Goal: Task Accomplishment & Management: Manage account settings

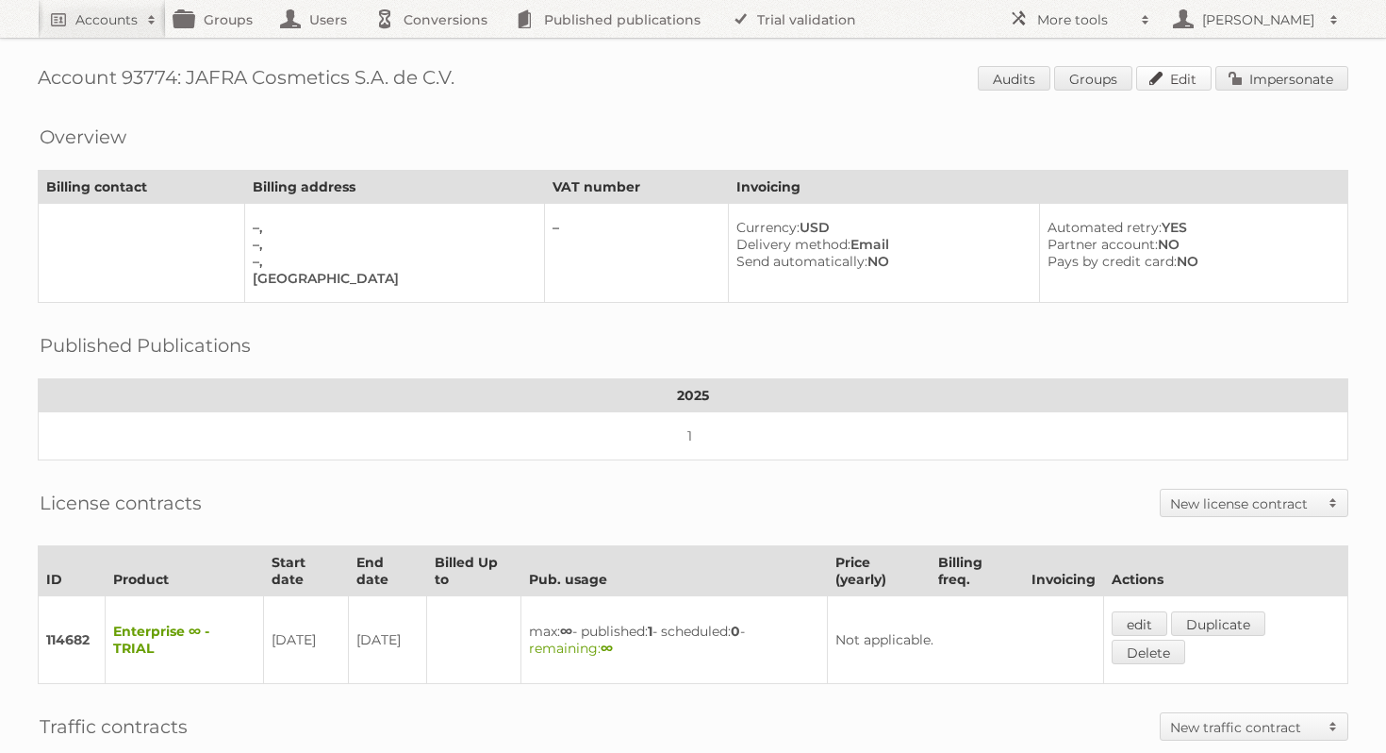
click at [1172, 85] on link "Edit" at bounding box center [1173, 78] width 75 height 25
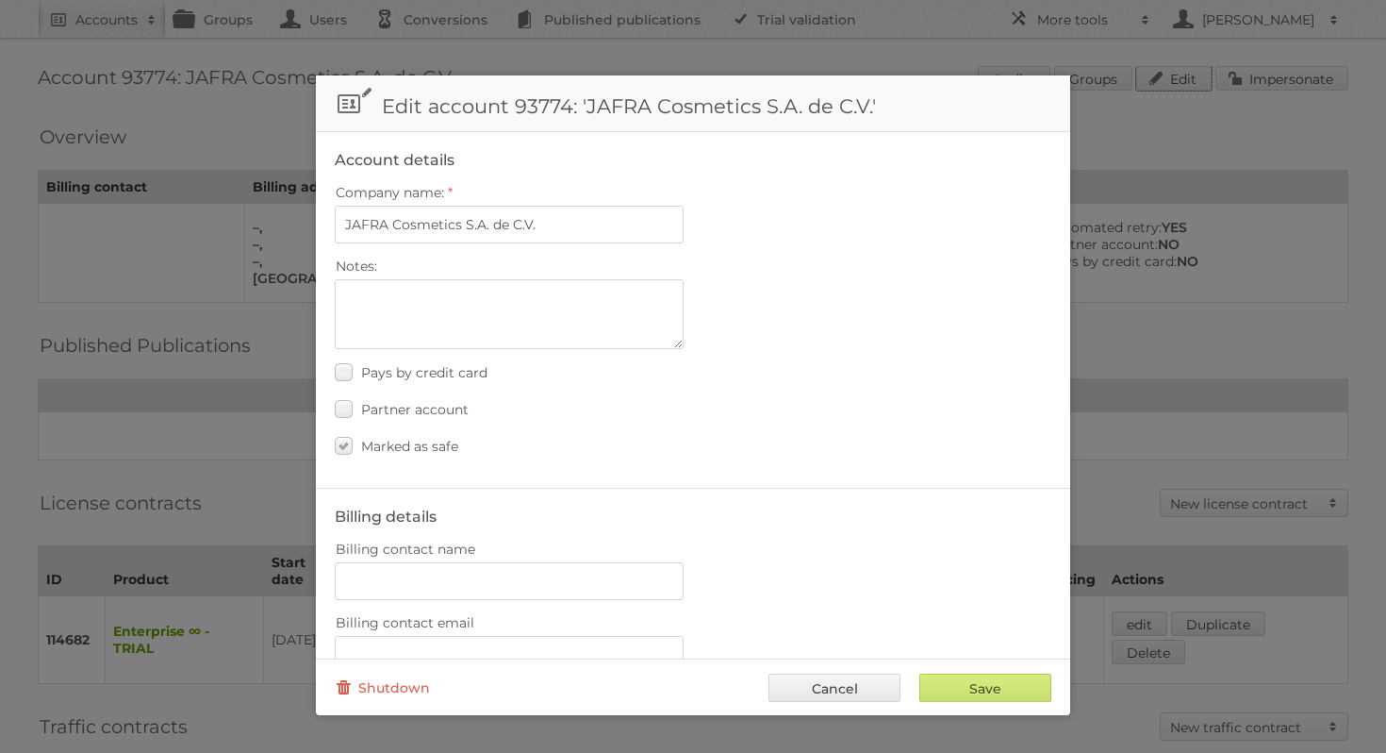
scroll to position [157, 0]
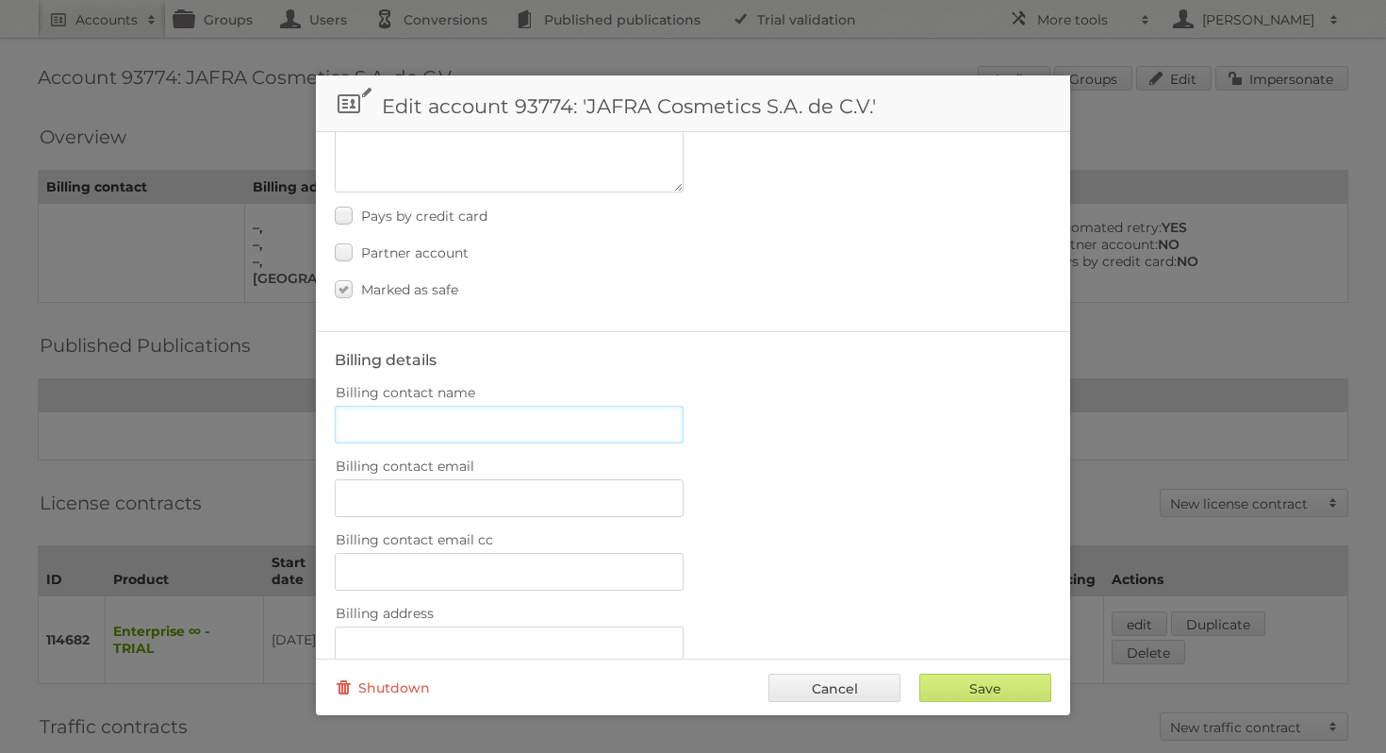
click at [501, 423] on input "Billing contact name" at bounding box center [509, 425] width 349 height 38
paste input "[PERSON_NAME] [PERSON_NAME]"
type input "Nadia Ariadna Alvarado Gamboa"
click at [476, 497] on input "Billing contact email" at bounding box center [509, 498] width 349 height 38
paste input "nadia_alvarado@jafra.com.mx"
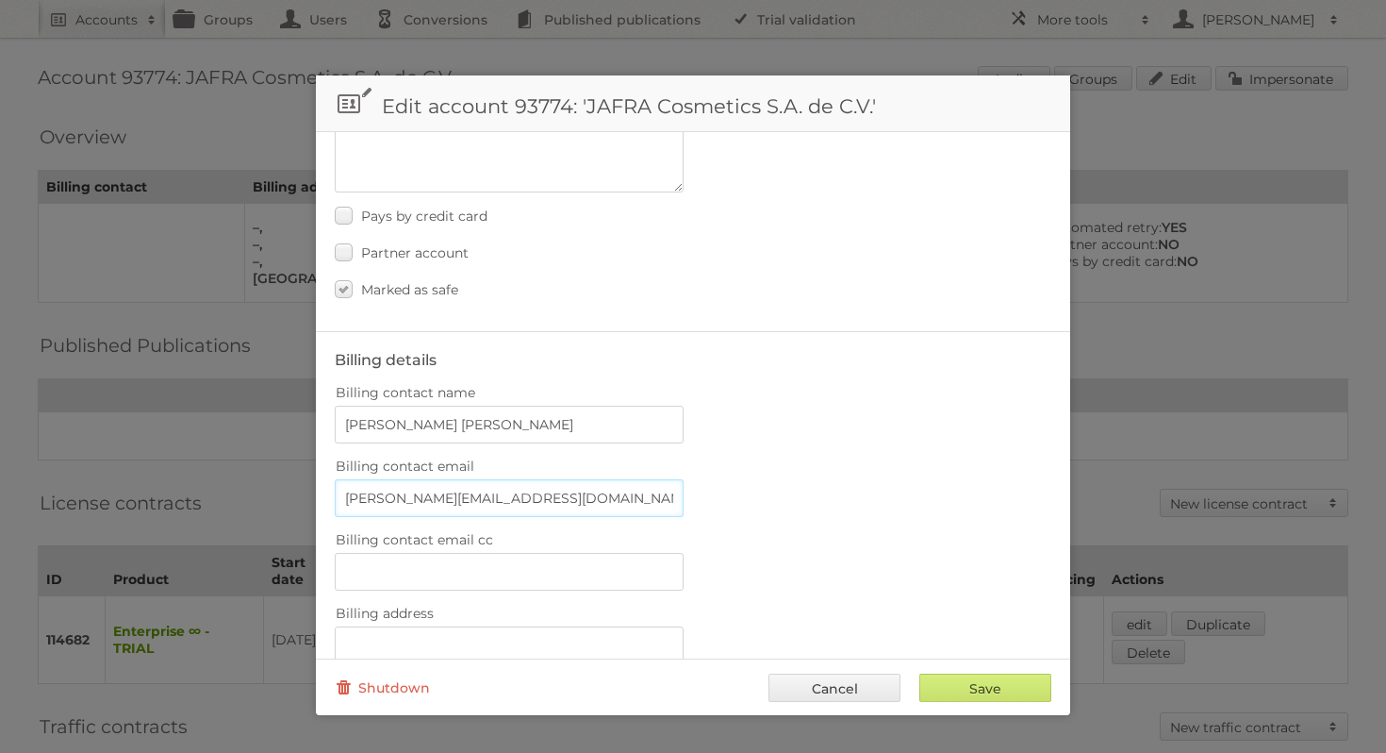
type input "nadia_alvarado@jafra.com.mx"
click at [799, 465] on label "Billing contact email" at bounding box center [693, 466] width 717 height 26
click at [684, 479] on input "nadia_alvarado@jafra.com.mx" at bounding box center [509, 498] width 349 height 38
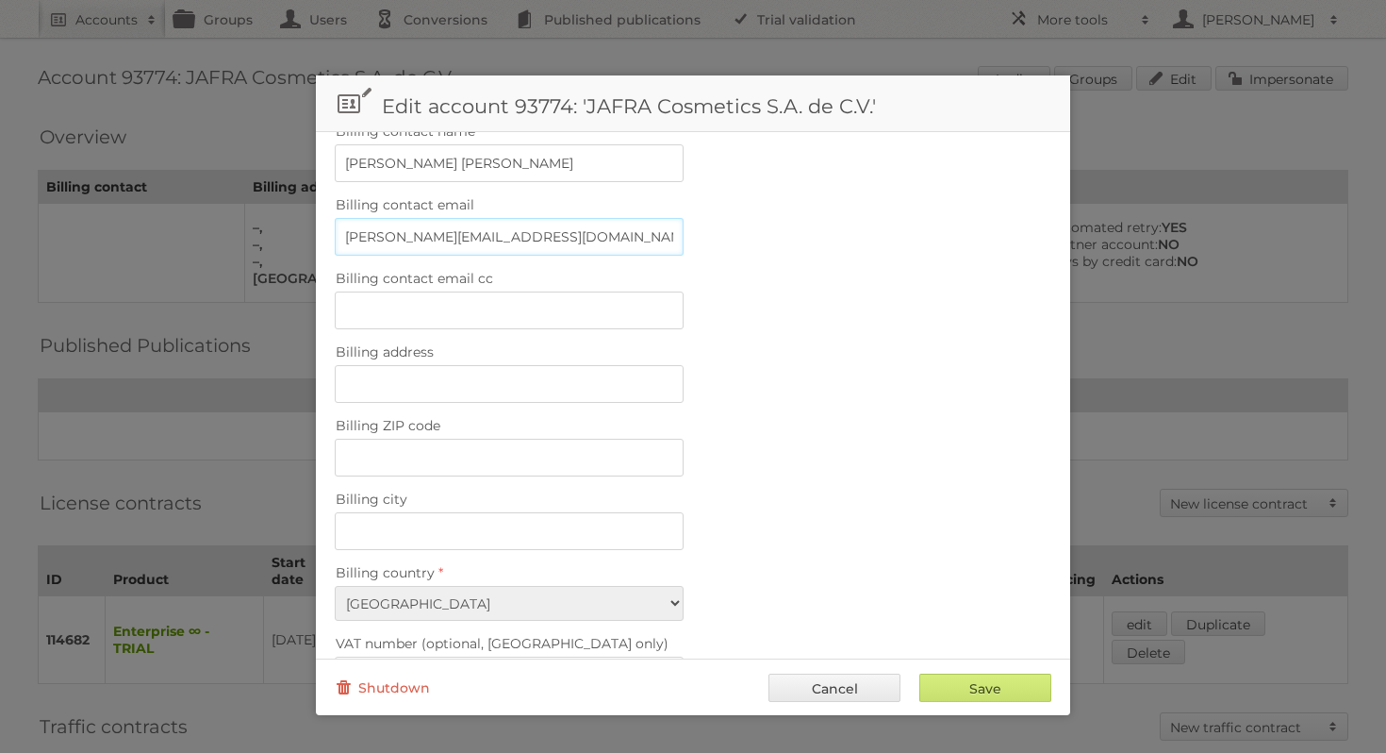
scroll to position [421, 0]
click at [537, 362] on input "Billing address" at bounding box center [509, 381] width 349 height 38
paste input "Avenida Porfirio Díaz número 66 Piso 8, Colonia Noche Buena"
type input "Avenida Porfirio Díaz número 66 Piso 8, Colonia Noche Buena"
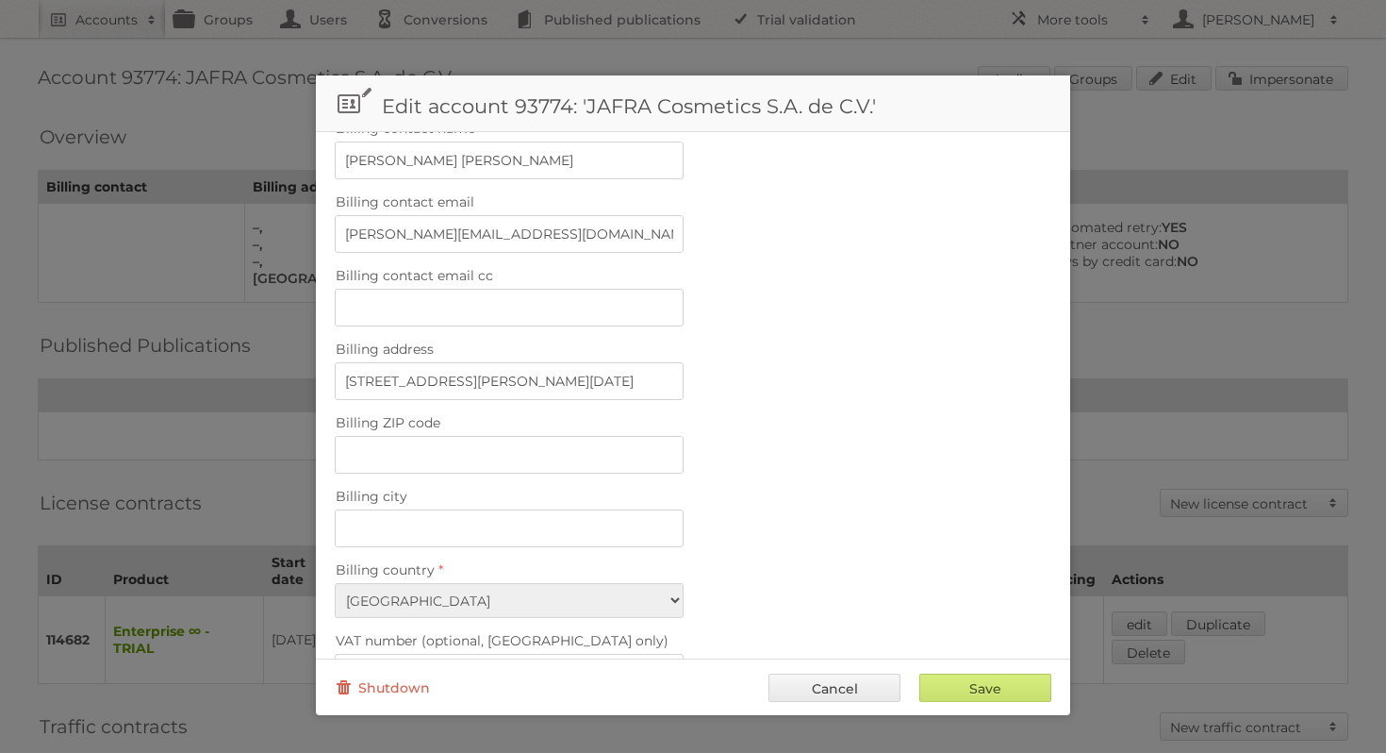
click at [837, 389] on div "Billing address Avenida Porfirio Díaz número 66 Piso 8, Colonia Noche Buena" at bounding box center [693, 368] width 717 height 64
click at [508, 436] on input "Billing ZIP code" at bounding box center [509, 455] width 349 height 38
paste input "C.P. 03720"
type input "C.P. 03720"
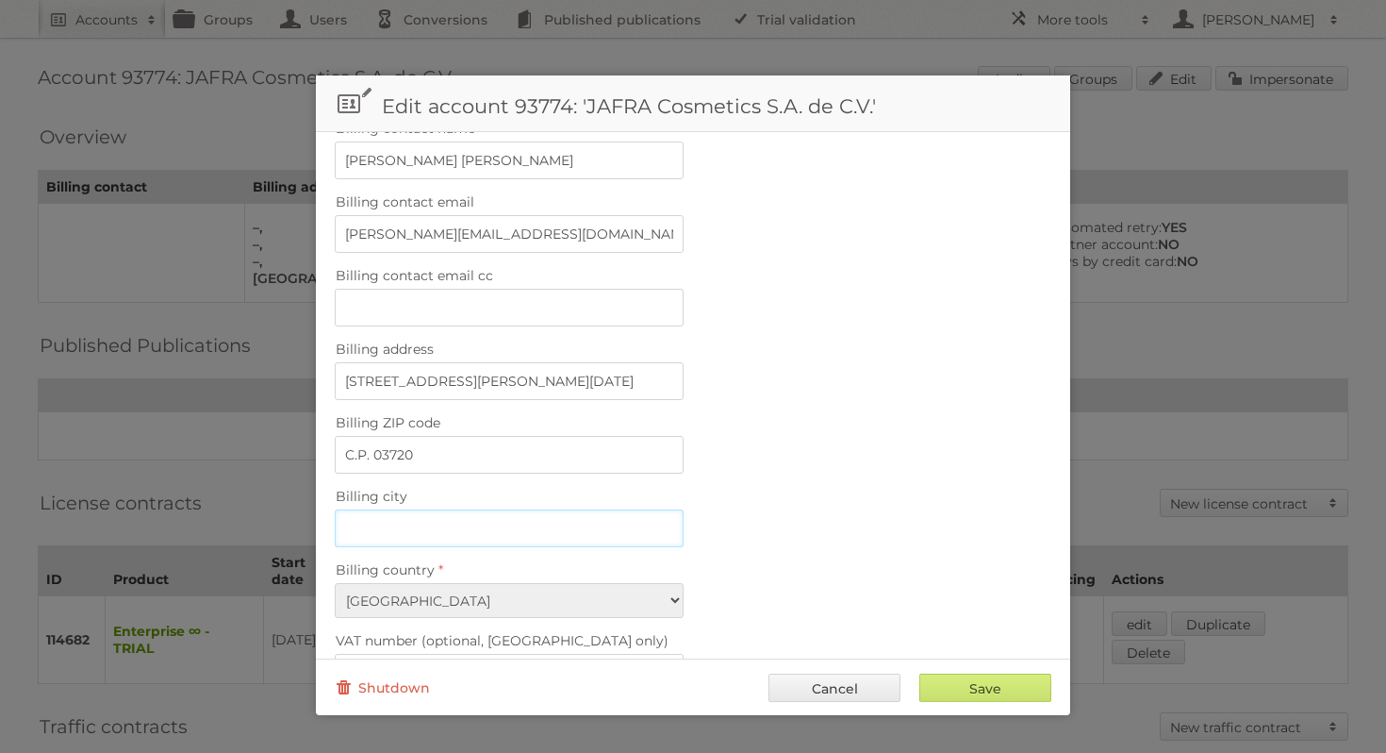
click at [414, 527] on input "Billing city" at bounding box center [509, 528] width 349 height 38
paste input "Alcaldía Benito Juárez, Ciudad de México Mexico"
type input "Alcaldía Benito Juárez, Ciudad de México Mexico"
click at [793, 483] on label "Billing city" at bounding box center [693, 496] width 717 height 26
click at [684, 509] on input "Alcaldía Benito Juárez, Ciudad de México Mexico" at bounding box center [509, 528] width 349 height 38
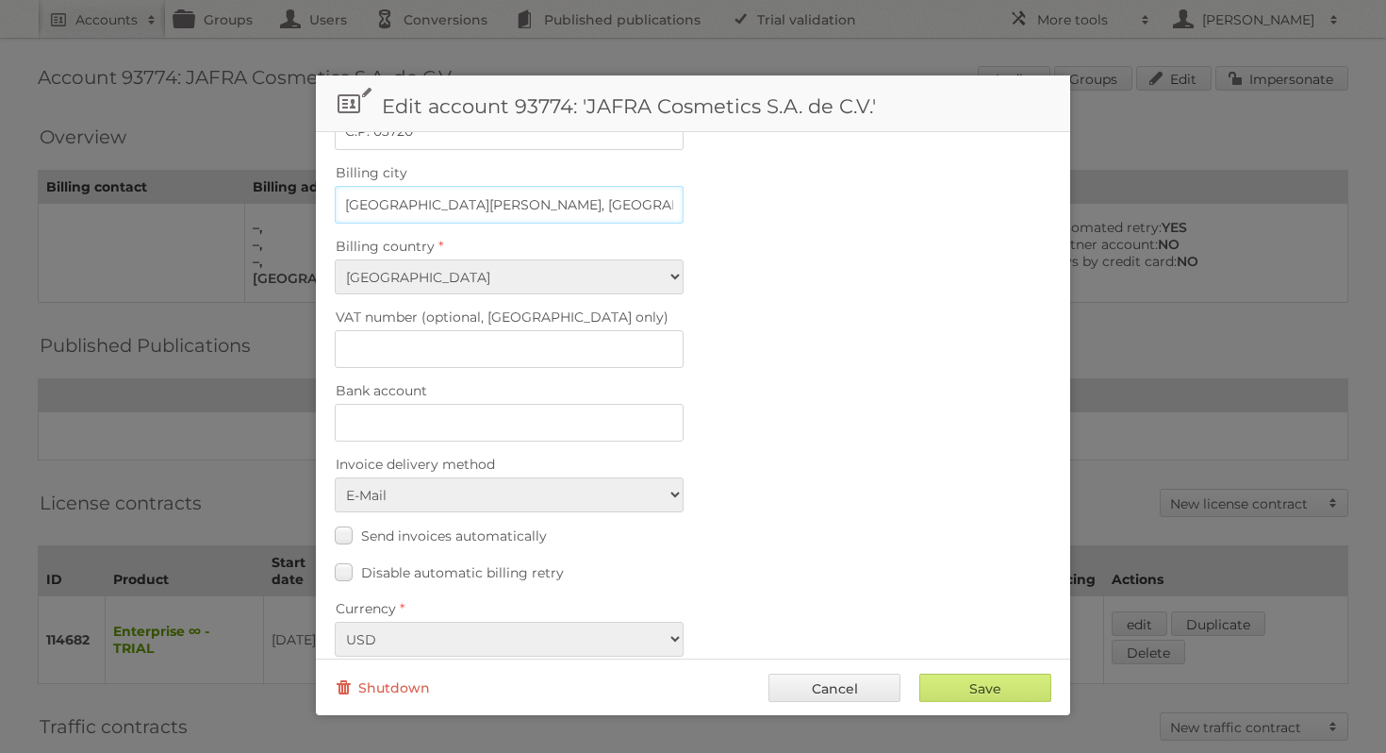
scroll to position [750, 0]
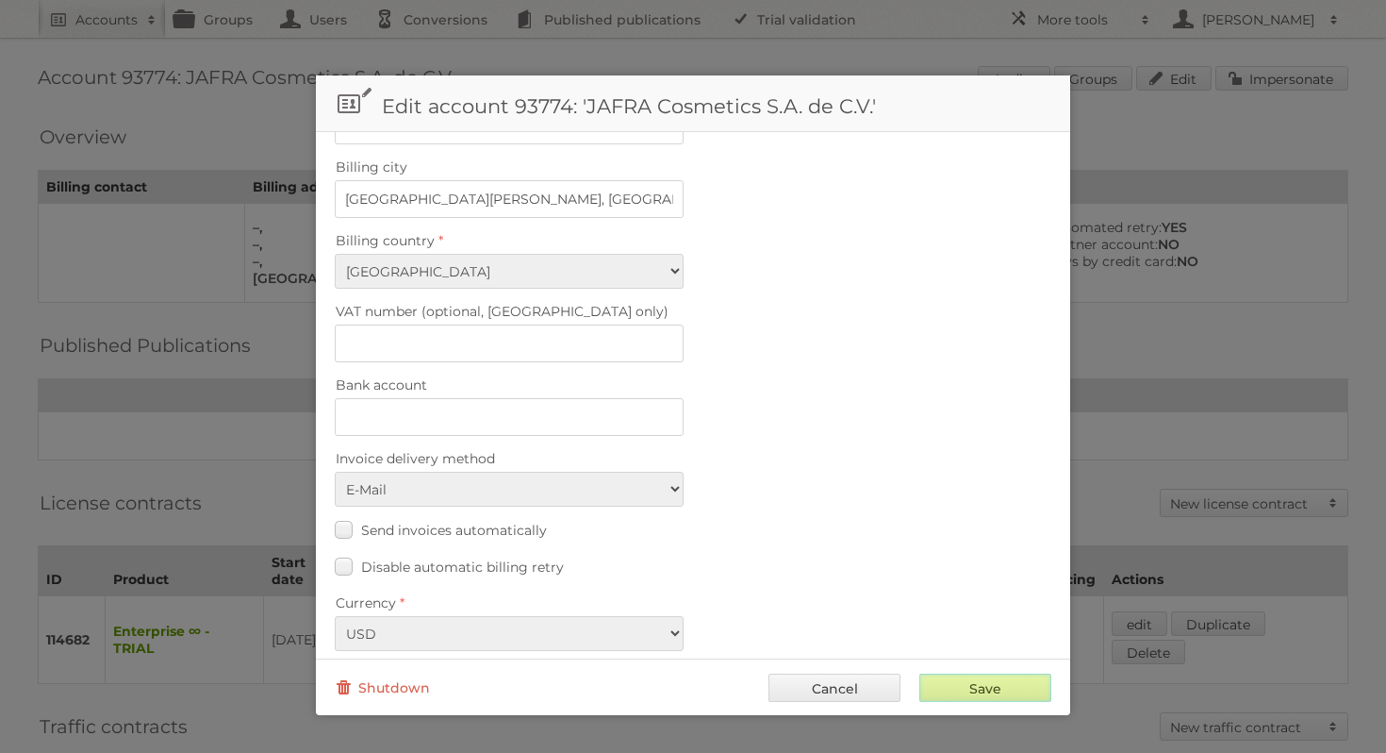
click at [1008, 687] on input "Save" at bounding box center [986, 687] width 132 height 28
type input "..."
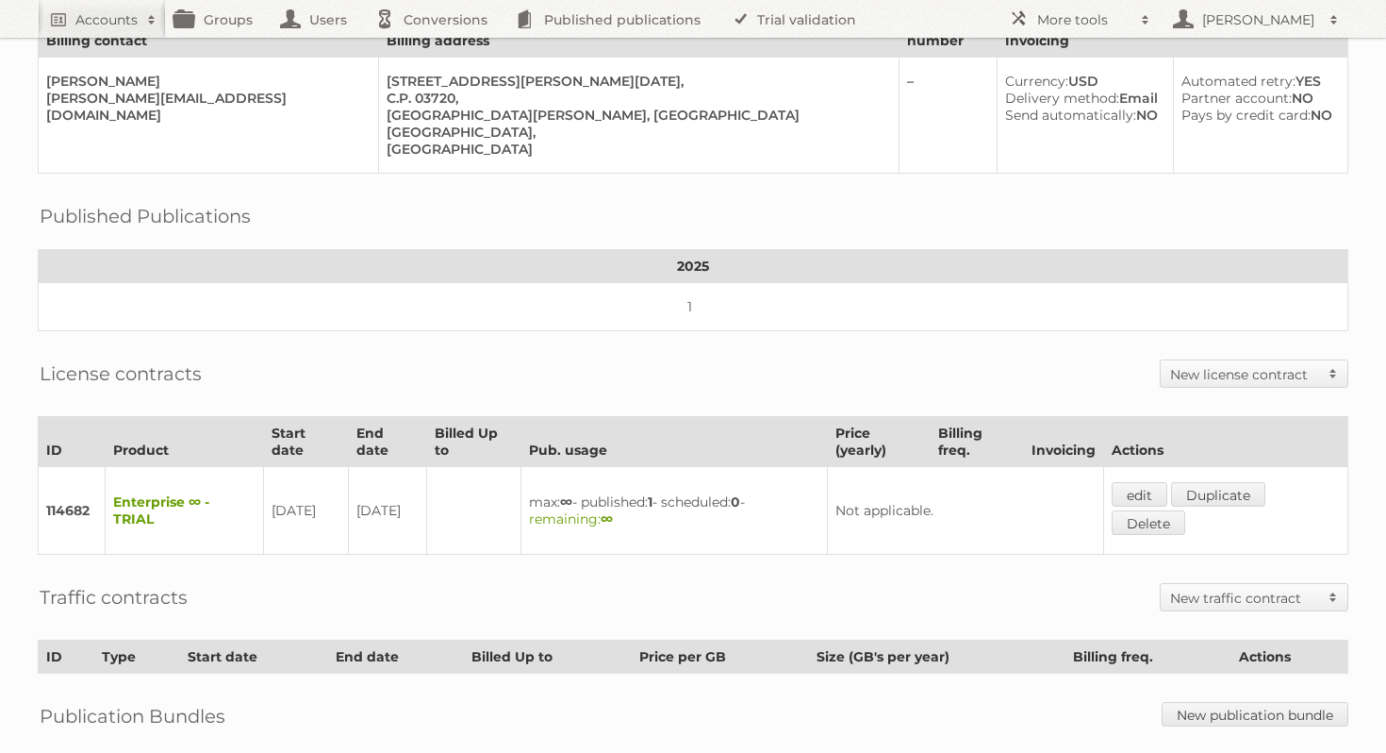
scroll to position [171, 0]
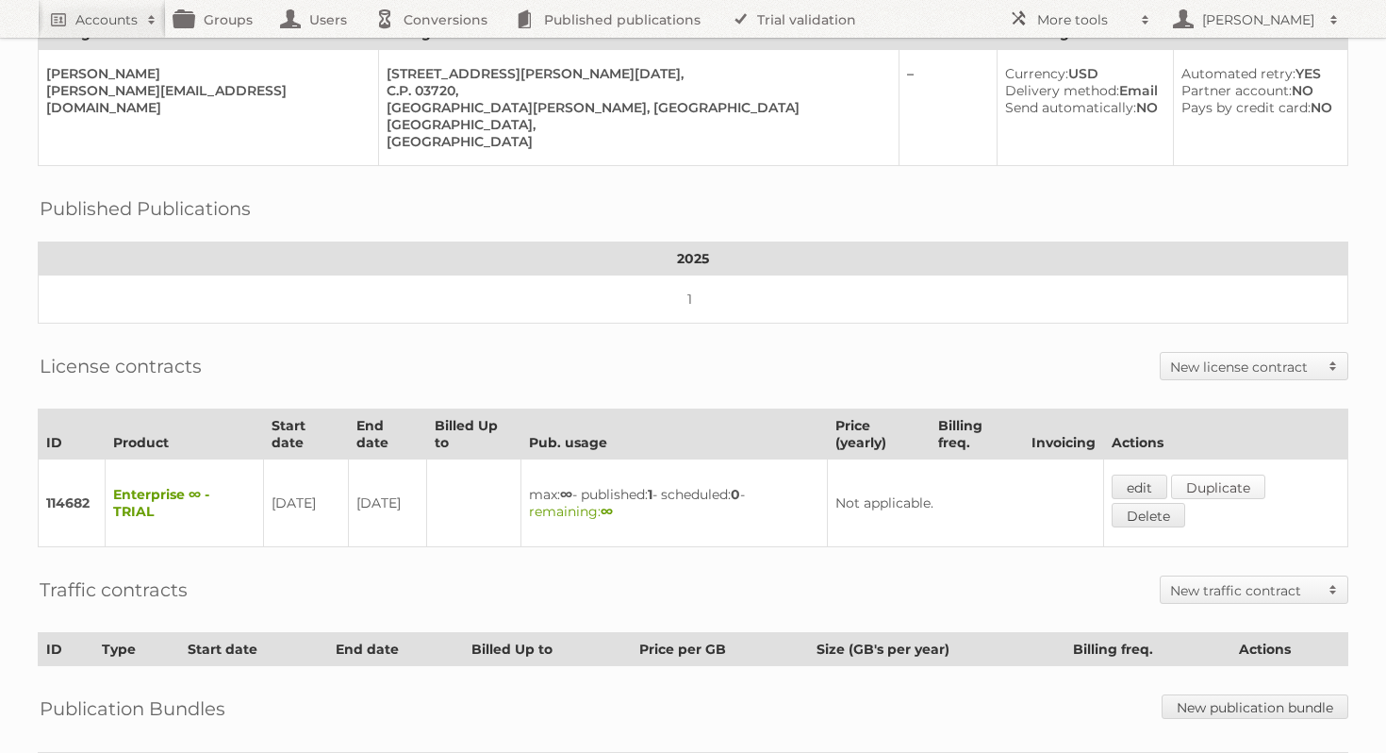
click at [1251, 474] on link "Duplicate" at bounding box center [1218, 486] width 94 height 25
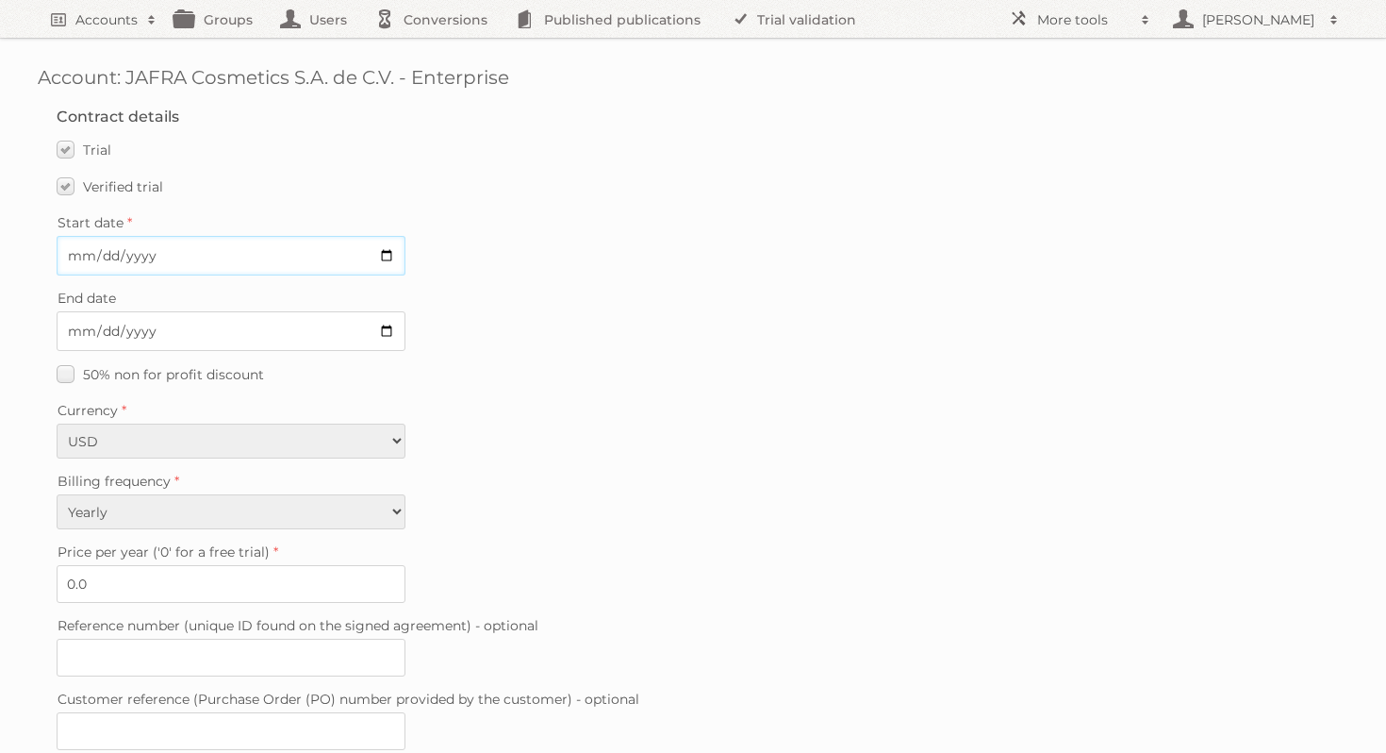
click at [390, 253] on input "Start date" at bounding box center [231, 256] width 349 height 40
type input "[DATE]"
click at [69, 155] on label "Trial" at bounding box center [84, 149] width 55 height 27
click at [0, 0] on input "Trial" at bounding box center [0, 0] width 0 height 0
type input "0"
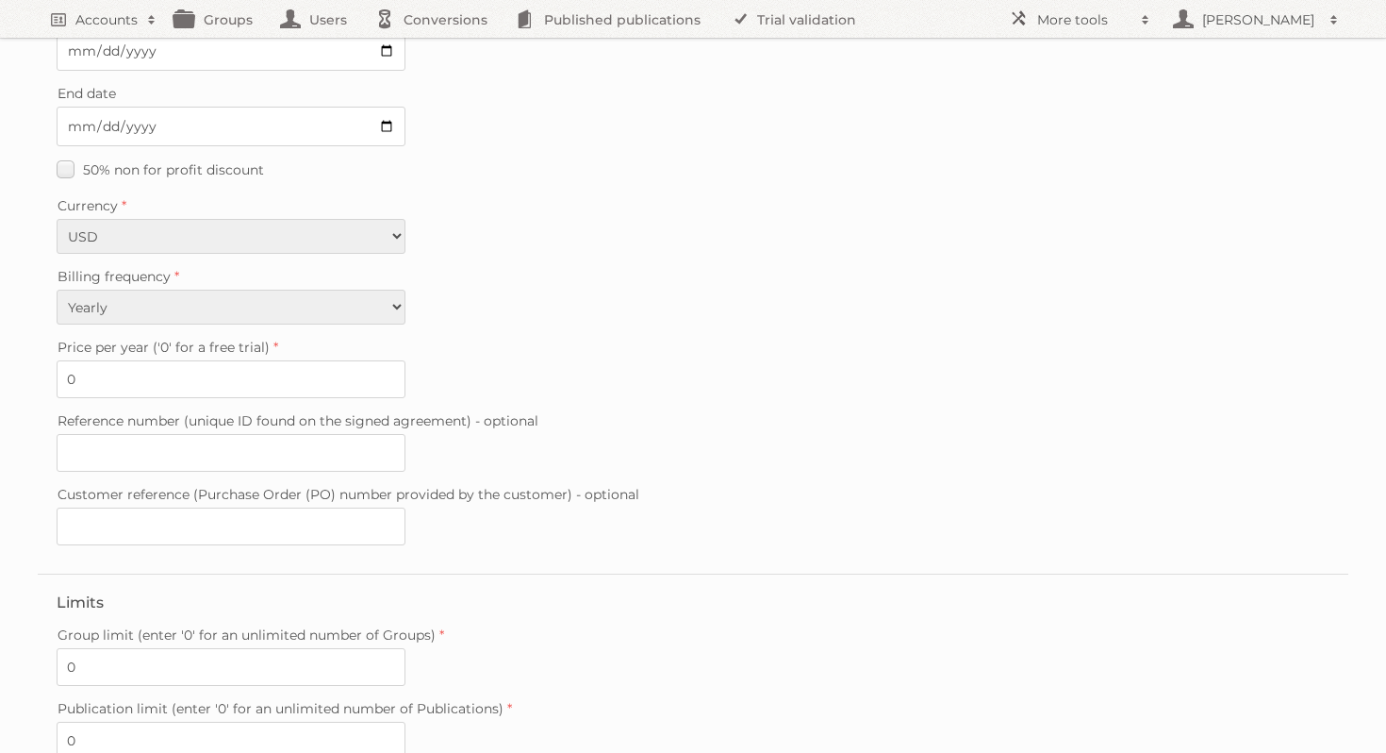
scroll to position [174, 0]
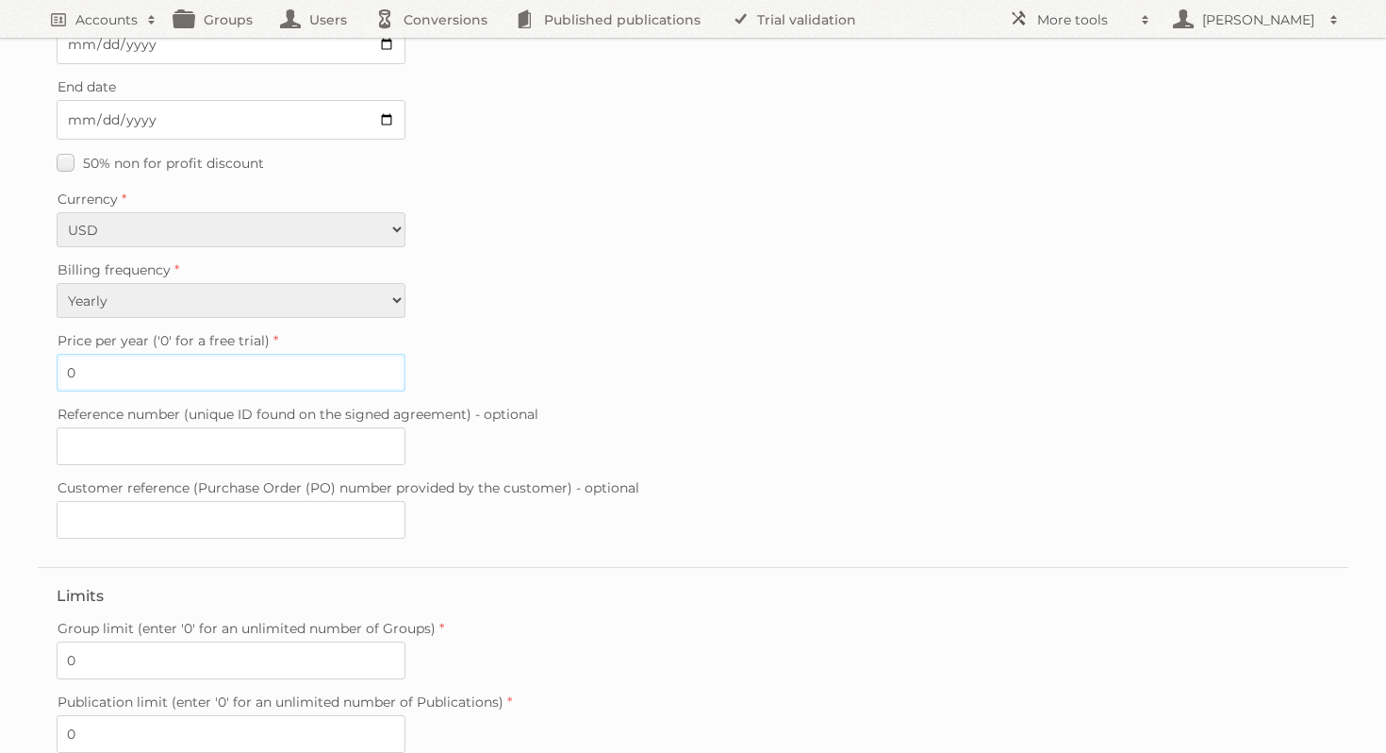
click at [94, 372] on input "0" at bounding box center [231, 373] width 349 height 38
type input "15500"
click at [642, 379] on div "Price per year ('0' for a free trial) 15500" at bounding box center [693, 359] width 1273 height 64
click at [254, 427] on input "Reference number (unique ID found on the signed agreement) - optional" at bounding box center [231, 446] width 349 height 38
paste input "20250505-142207864"
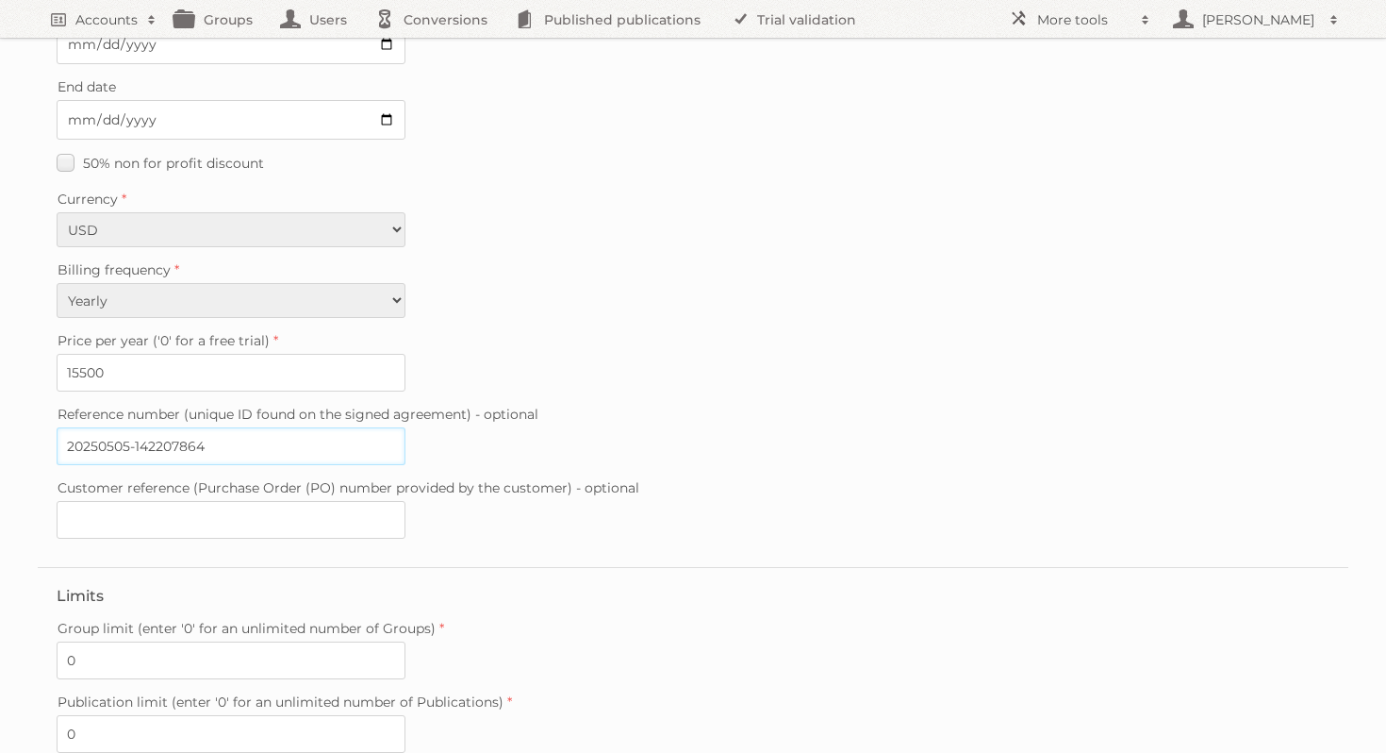
type input "20250505-142207864"
click at [645, 422] on div "Reference number (unique ID found on the signed agreement) - optional 20250505-…" at bounding box center [693, 433] width 1273 height 64
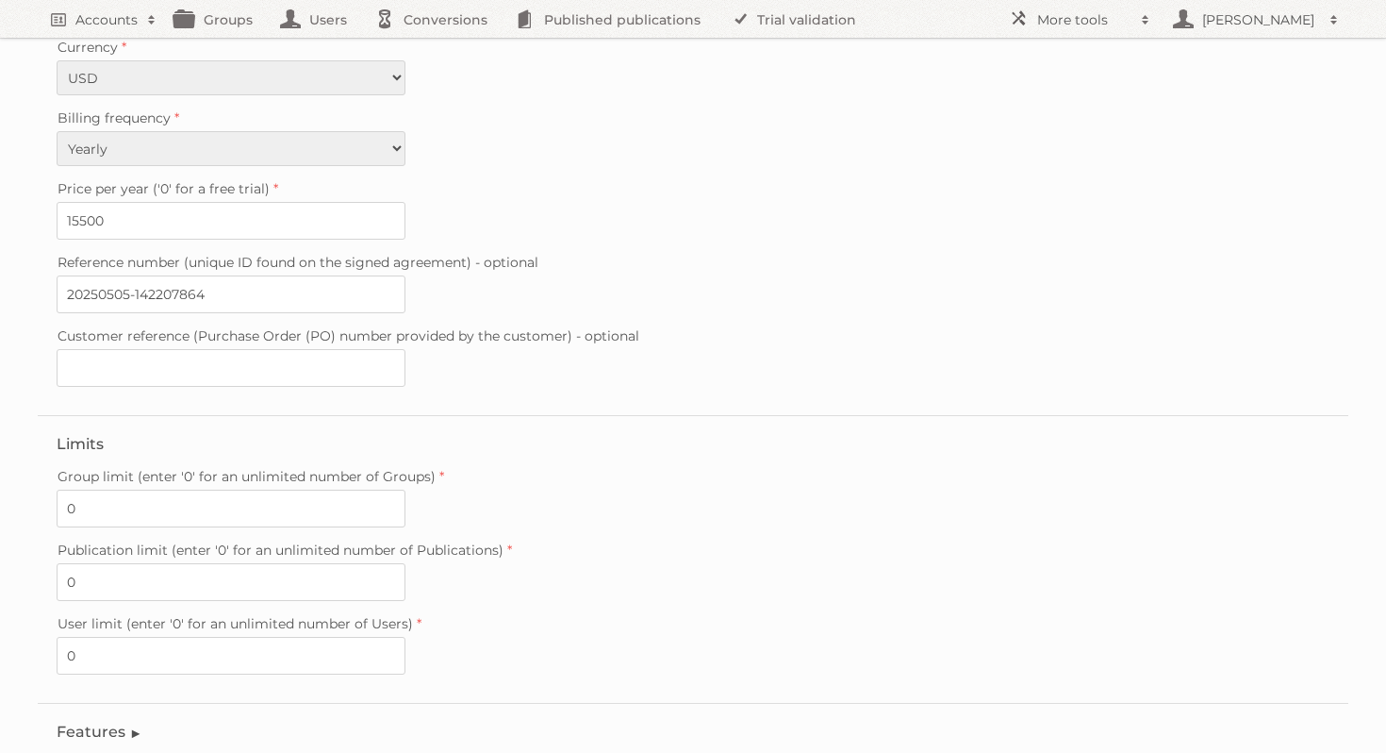
scroll to position [449, 0]
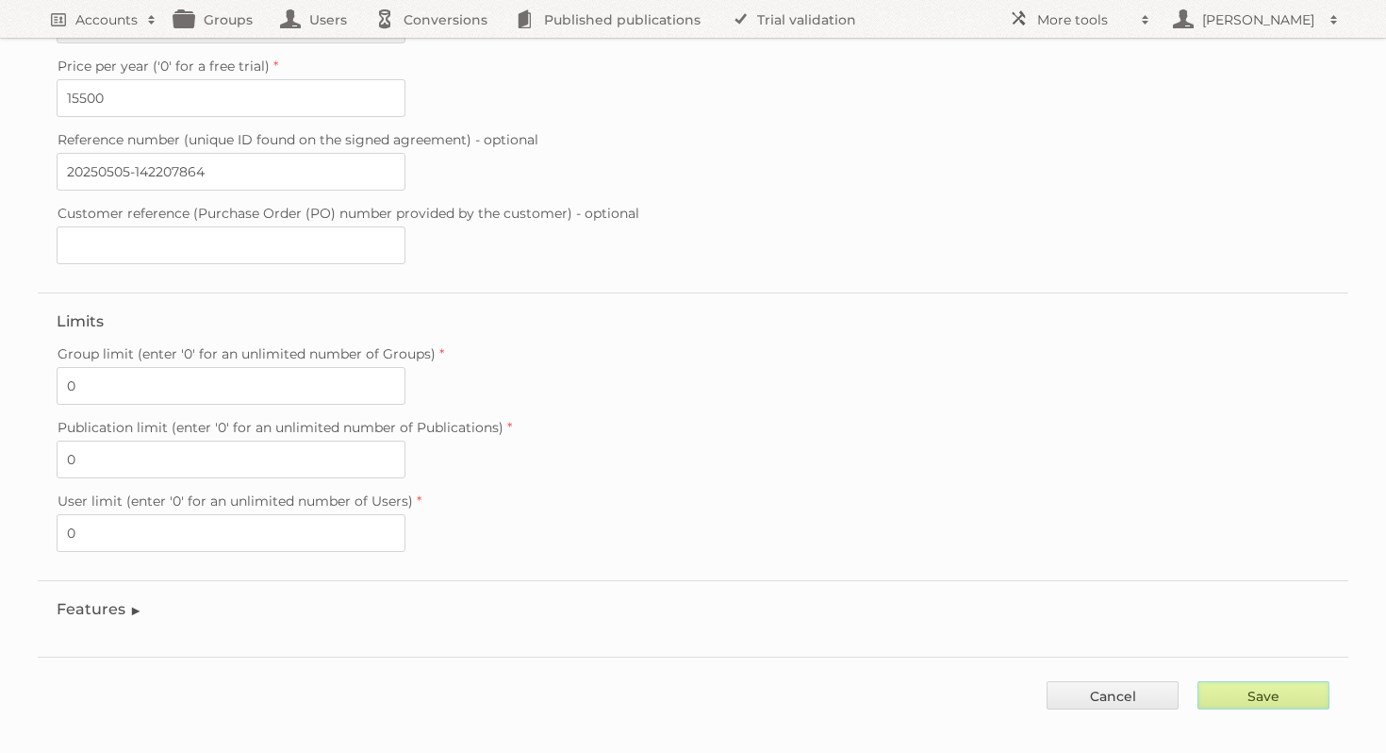
click at [1280, 681] on input "Save" at bounding box center [1264, 695] width 132 height 28
type input "..."
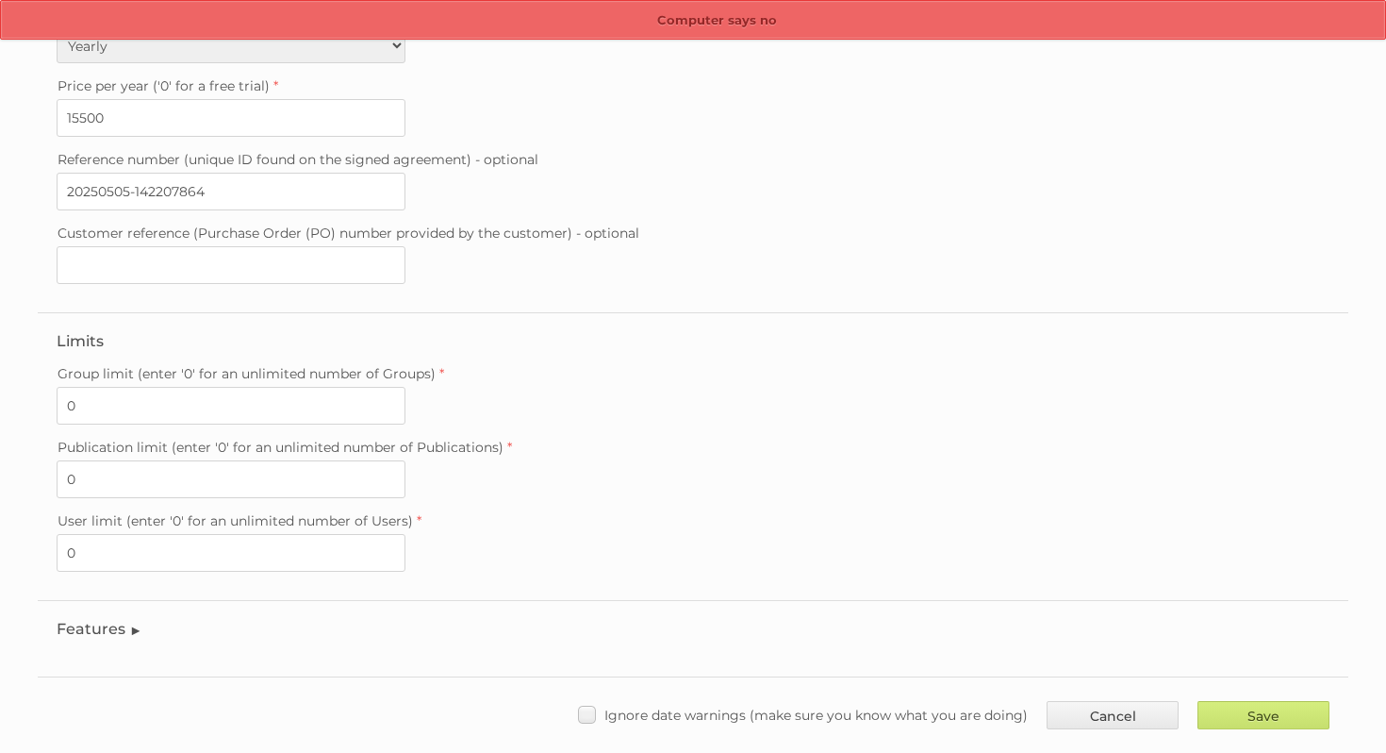
scroll to position [449, 0]
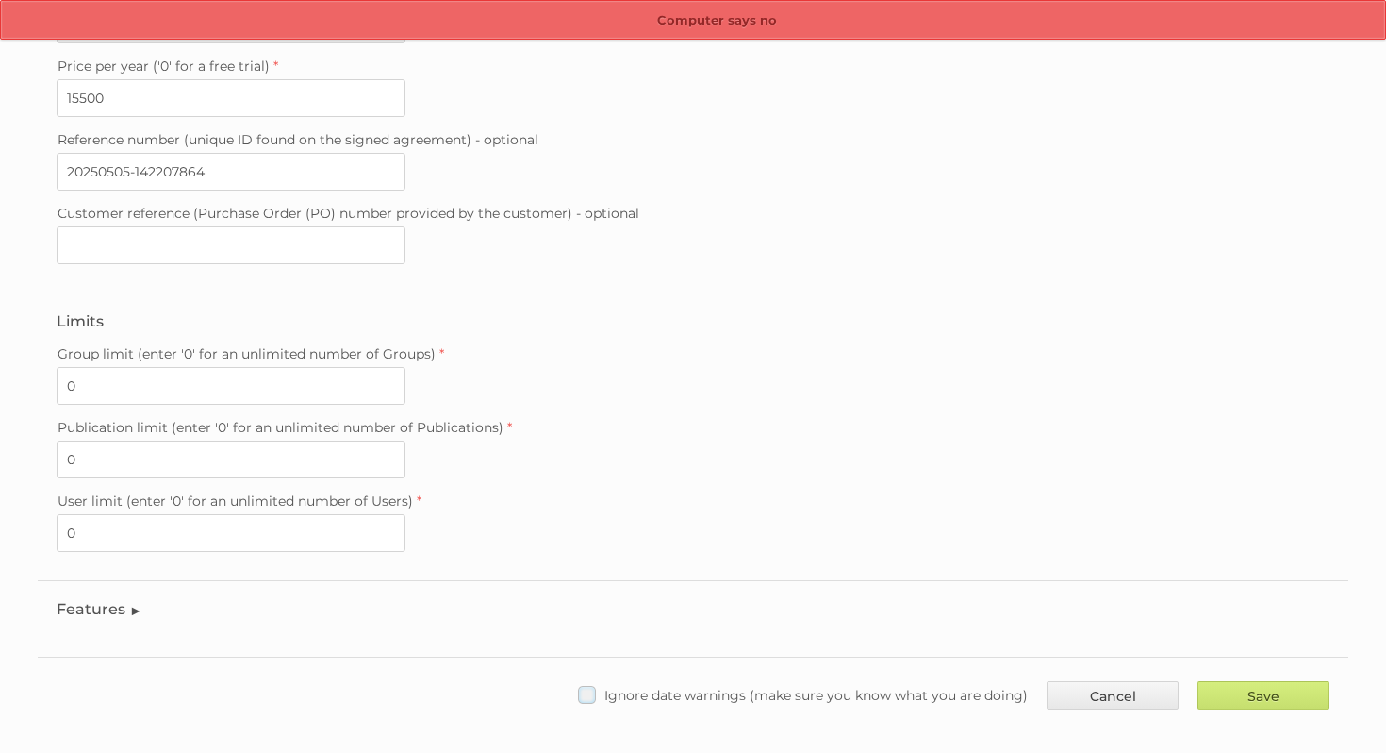
click at [592, 681] on label "Ignore date warnings (make sure you know what you are doing)" at bounding box center [803, 694] width 450 height 27
click at [0, 0] on input "Ignore date warnings (make sure you know what you are doing)" at bounding box center [0, 0] width 0 height 0
click at [1274, 687] on input "Save" at bounding box center [1264, 695] width 132 height 28
type input "..."
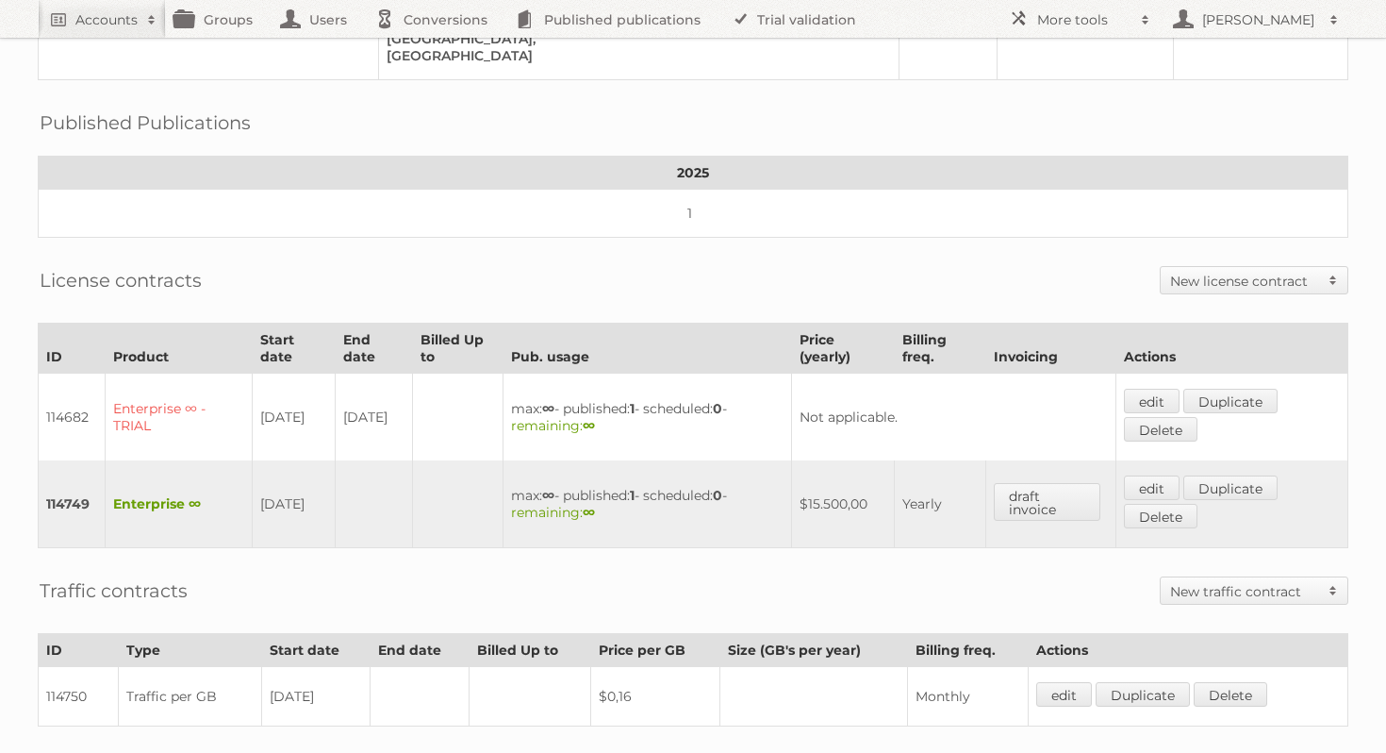
scroll to position [309, 0]
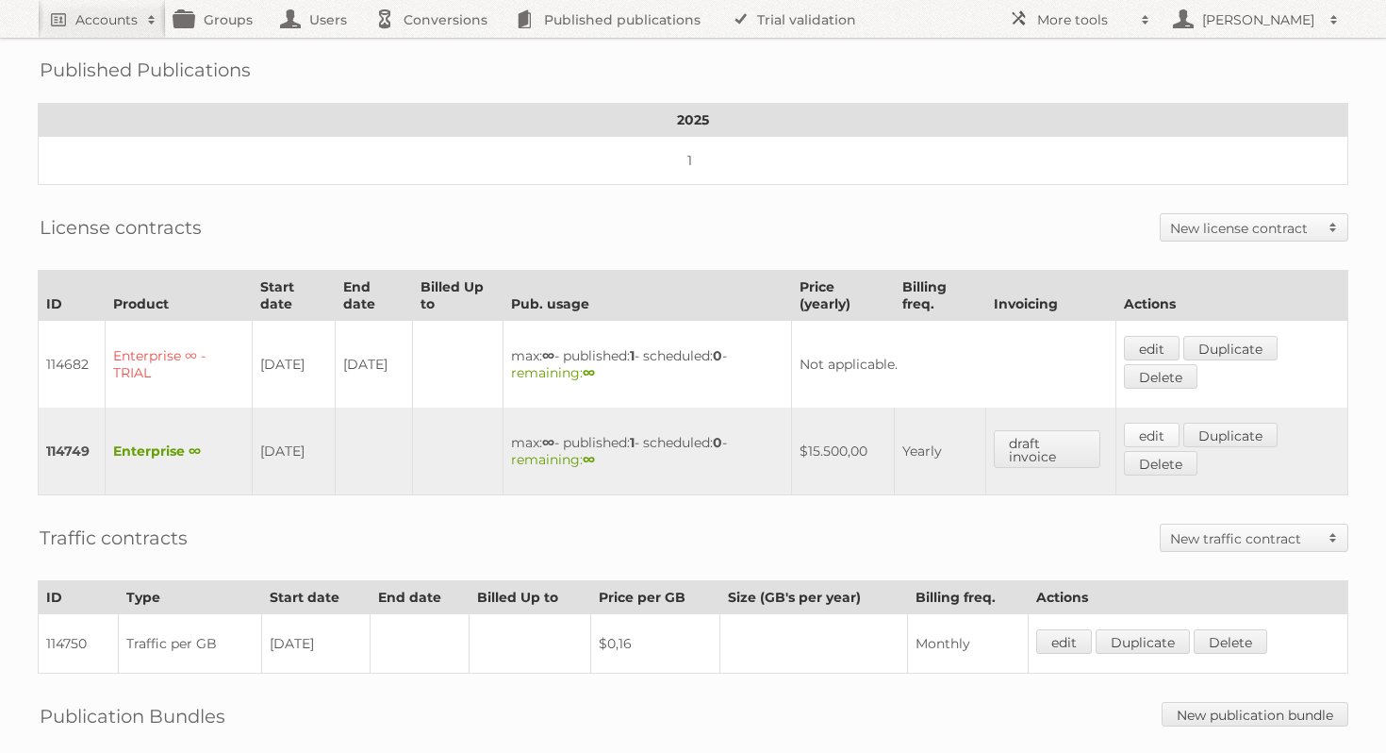
click at [1154, 423] on link "edit" at bounding box center [1152, 435] width 56 height 25
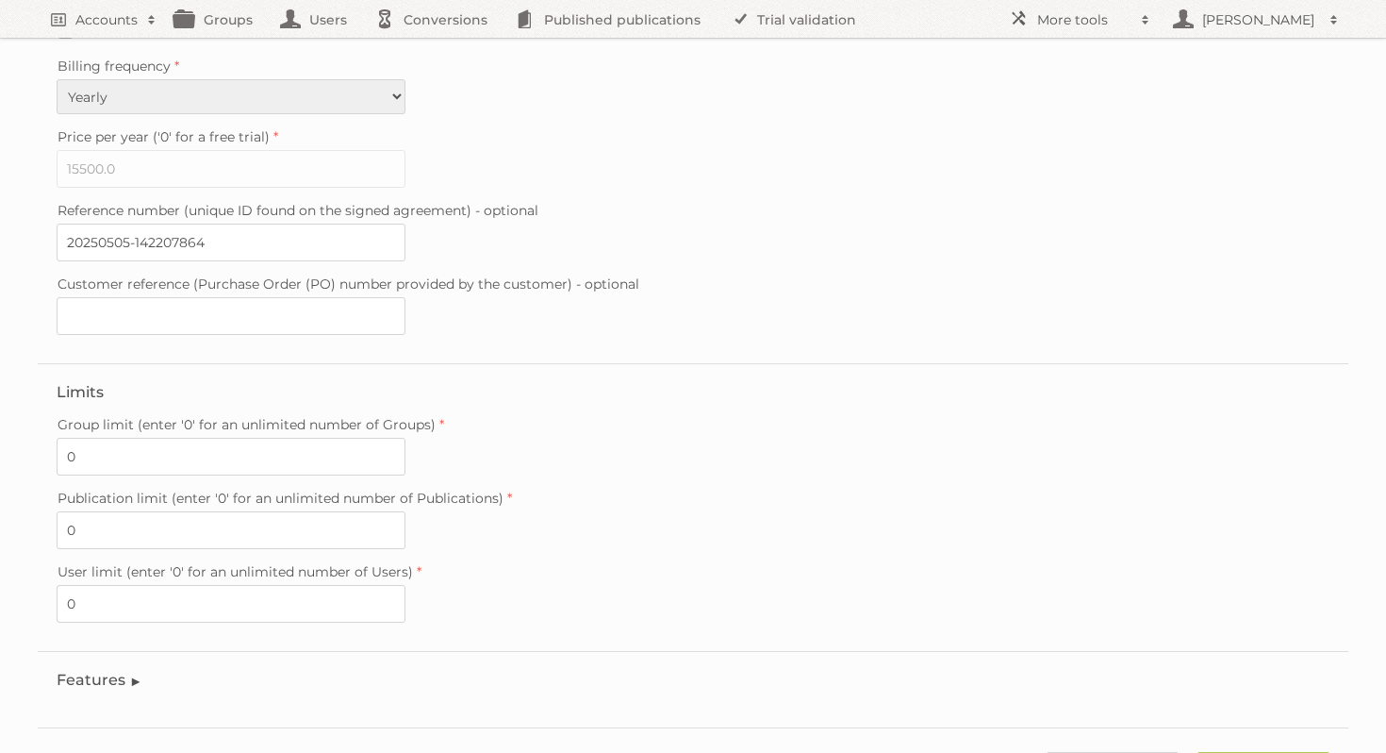
scroll to position [453, 0]
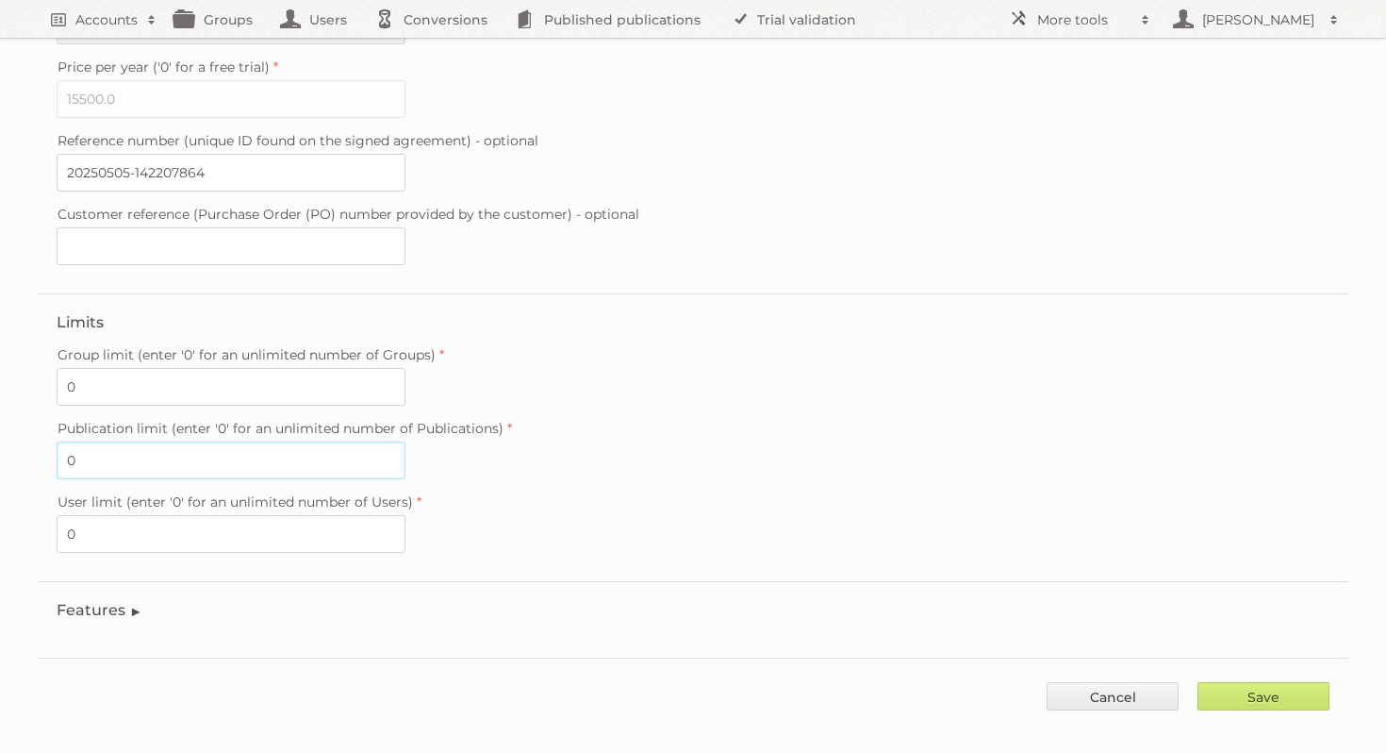
click at [153, 451] on input "0" at bounding box center [231, 460] width 349 height 38
type input "12"
click at [895, 581] on fieldset "Features Enable accessibility text Enable account tree structure Enable analyti…" at bounding box center [693, 614] width 1311 height 67
click at [1294, 682] on input "Save" at bounding box center [1264, 696] width 132 height 28
type input "..."
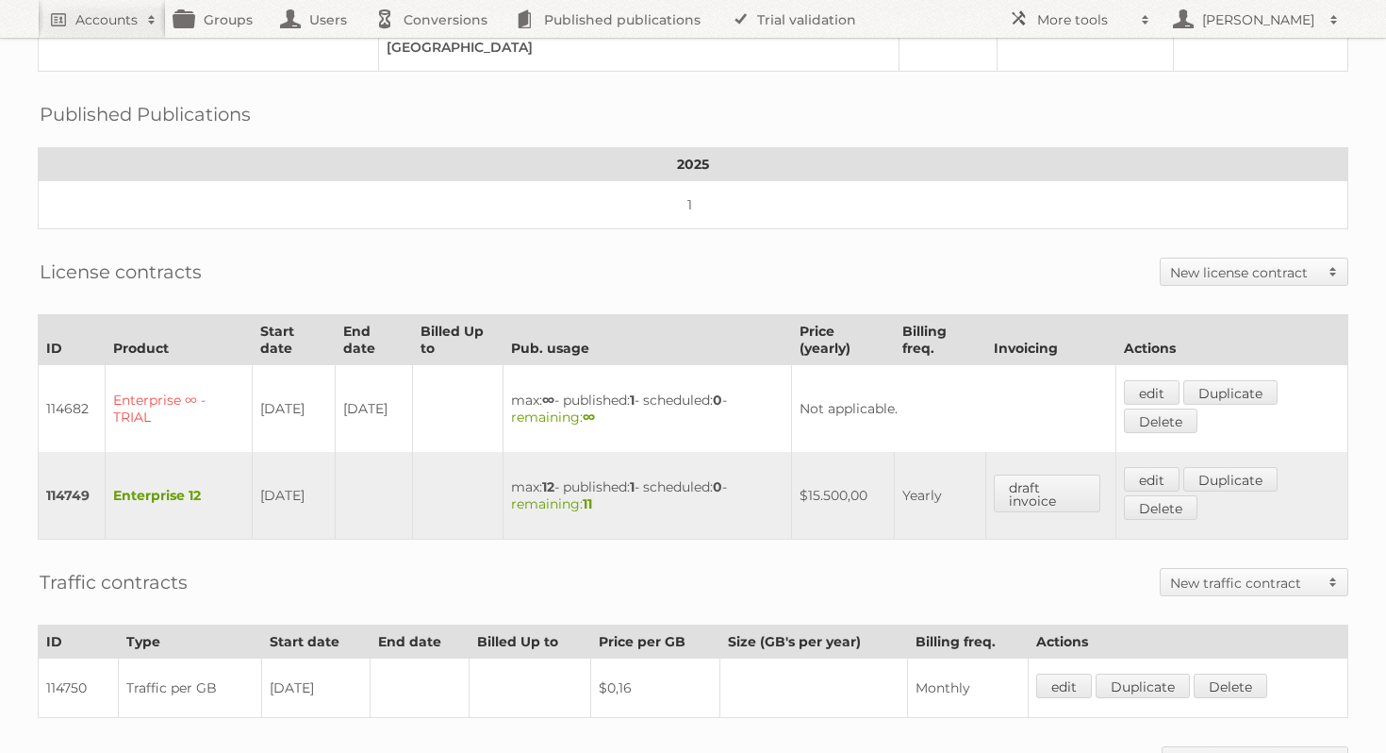
scroll to position [469, 0]
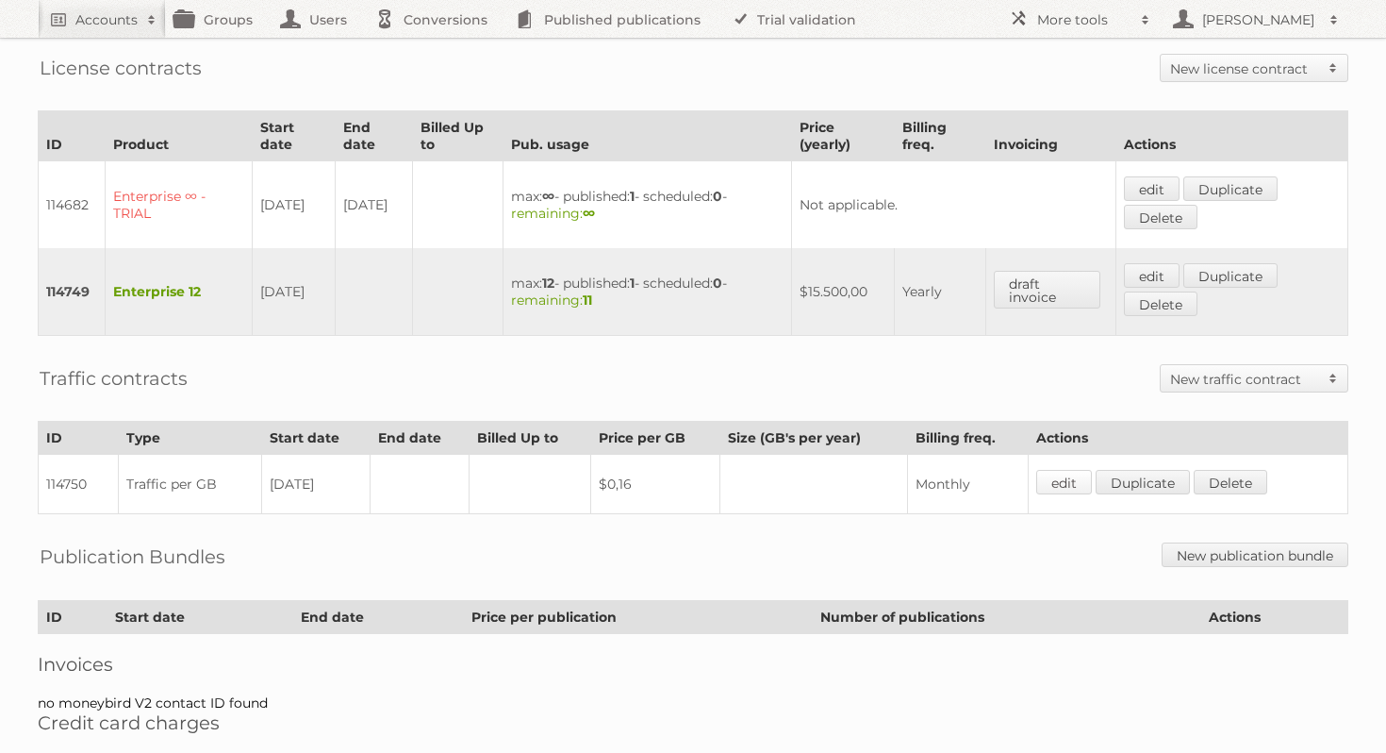
click at [1077, 470] on link "edit" at bounding box center [1064, 482] width 56 height 25
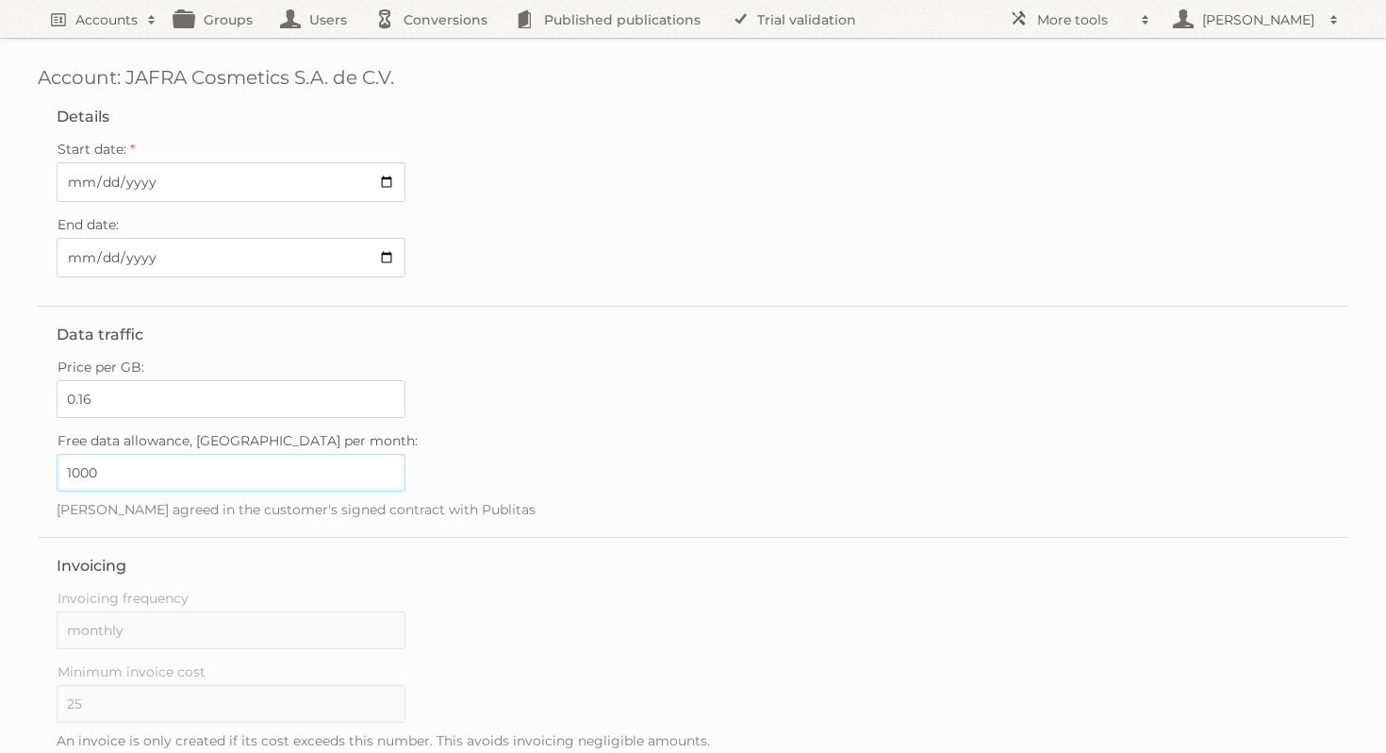
click at [192, 468] on input "1000" at bounding box center [231, 473] width 349 height 38
type input "1"
type input "3000"
click at [122, 394] on input "0.16" at bounding box center [231, 399] width 349 height 38
type input "0.14"
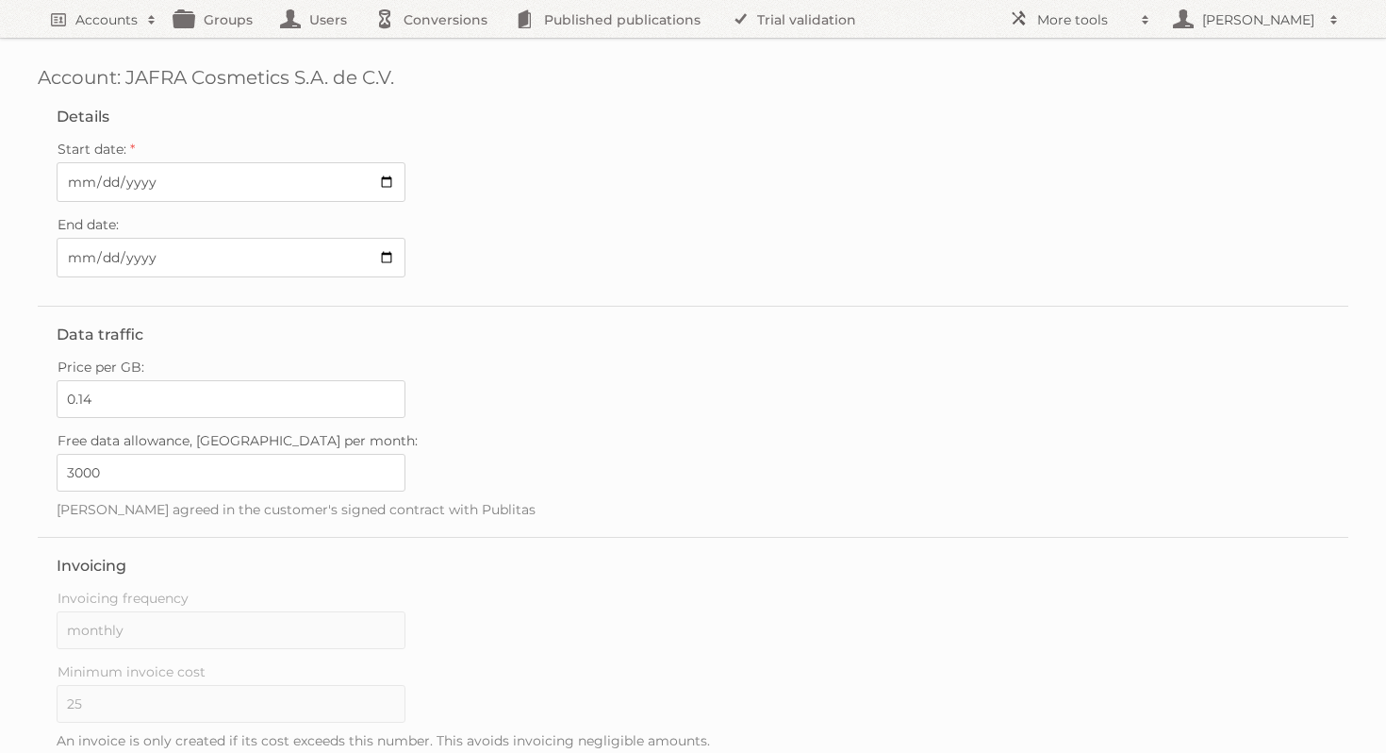
click at [611, 453] on div "Free data allowance, [GEOGRAPHIC_DATA] per month: 3000" at bounding box center [693, 459] width 1273 height 64
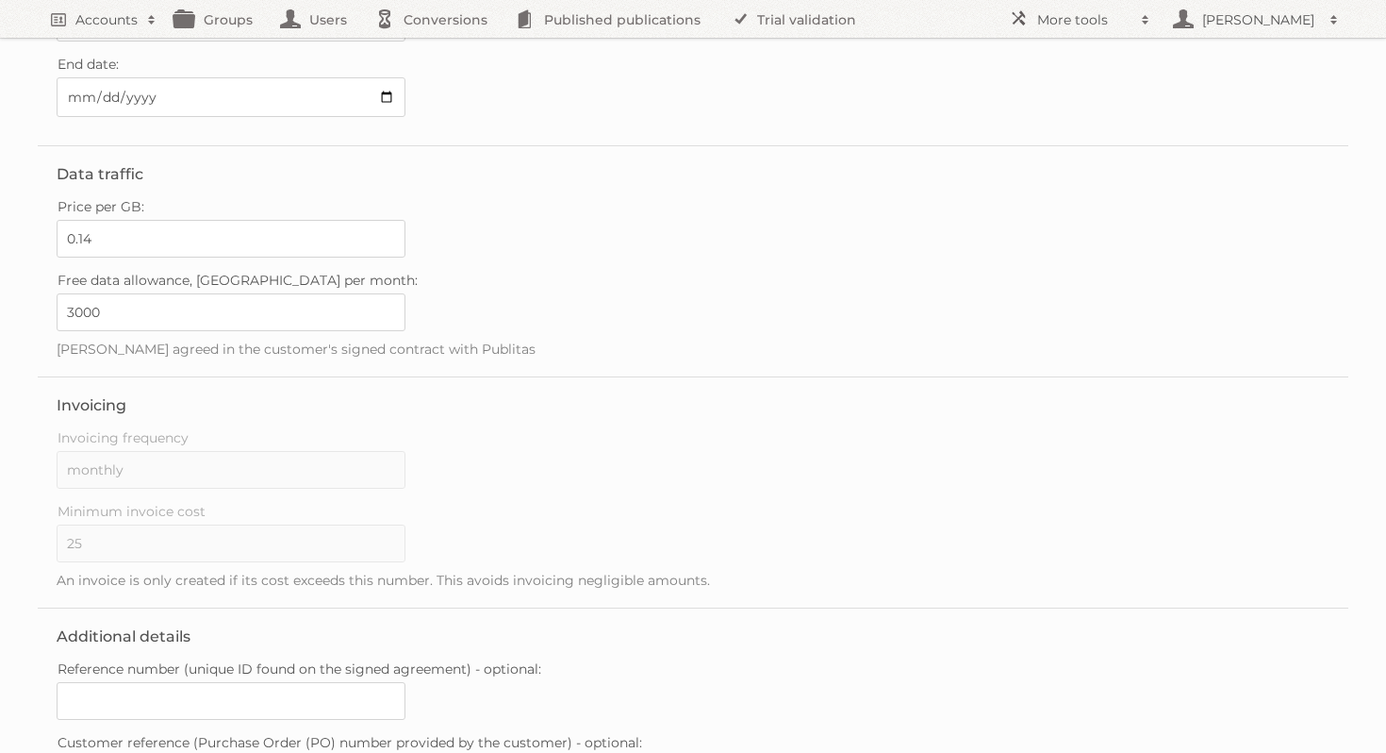
scroll to position [325, 0]
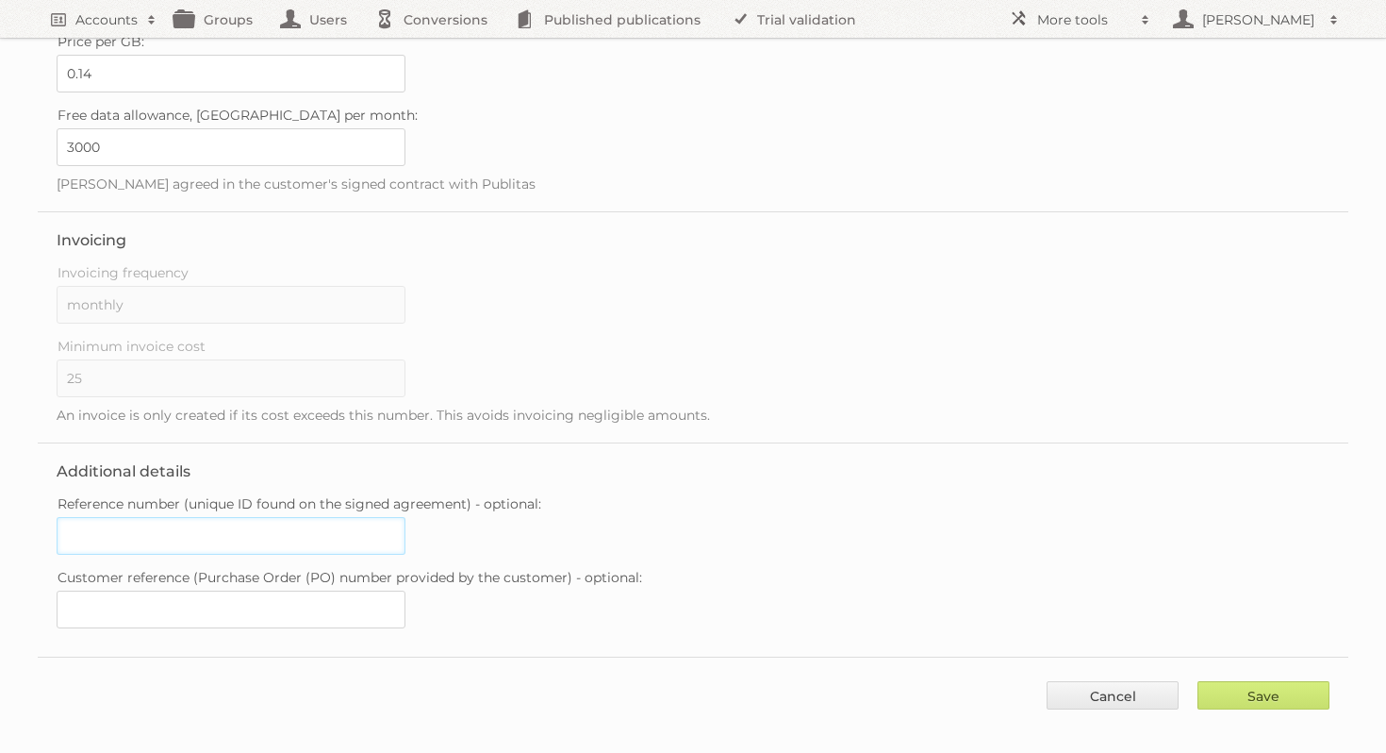
click at [239, 528] on input "Reference number (unique ID found on the signed agreement) - optional:" at bounding box center [231, 536] width 349 height 38
paste input "20250505-142207864"
type input "20250505-142207864"
click at [795, 503] on div "Reference number (unique ID found on the signed agreement) - optional: 20250505…" at bounding box center [693, 522] width 1273 height 64
click at [1284, 687] on input "Save" at bounding box center [1264, 695] width 132 height 28
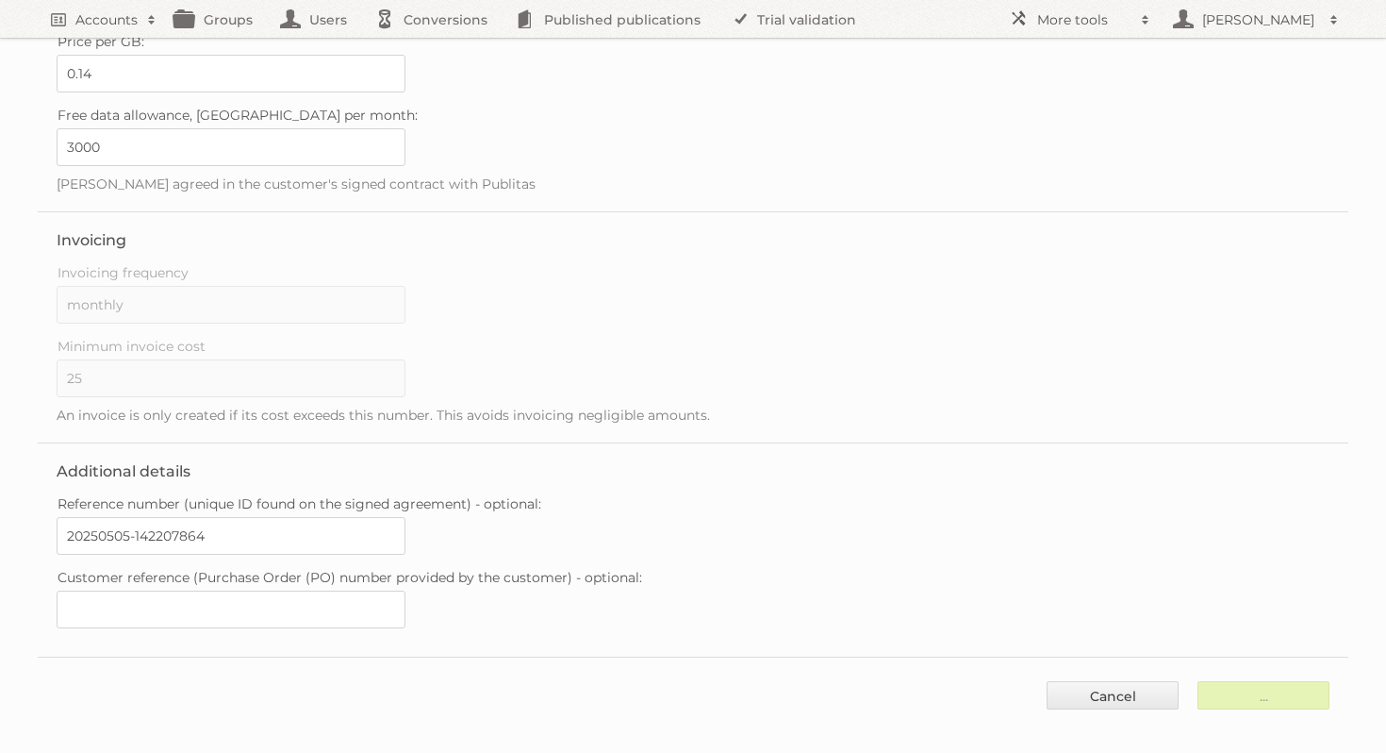
type input "..."
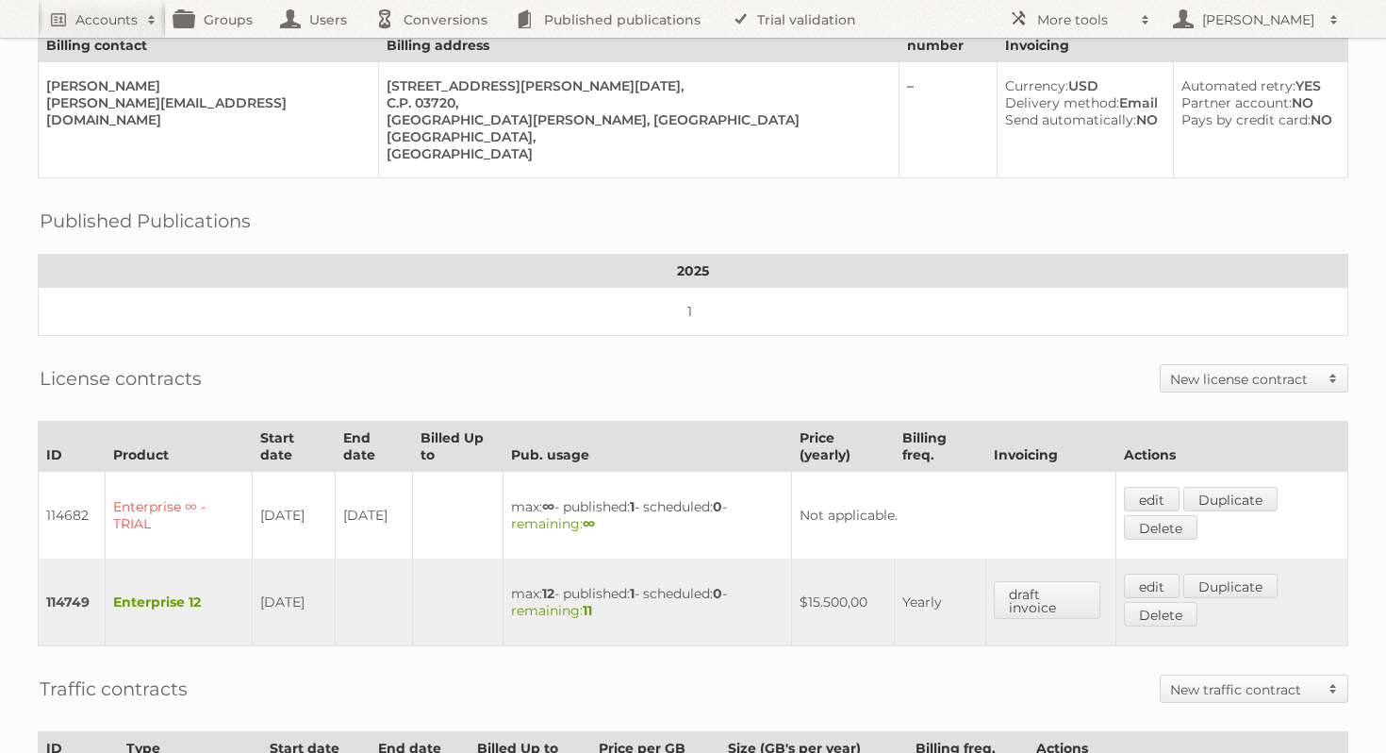
scroll to position [389, 0]
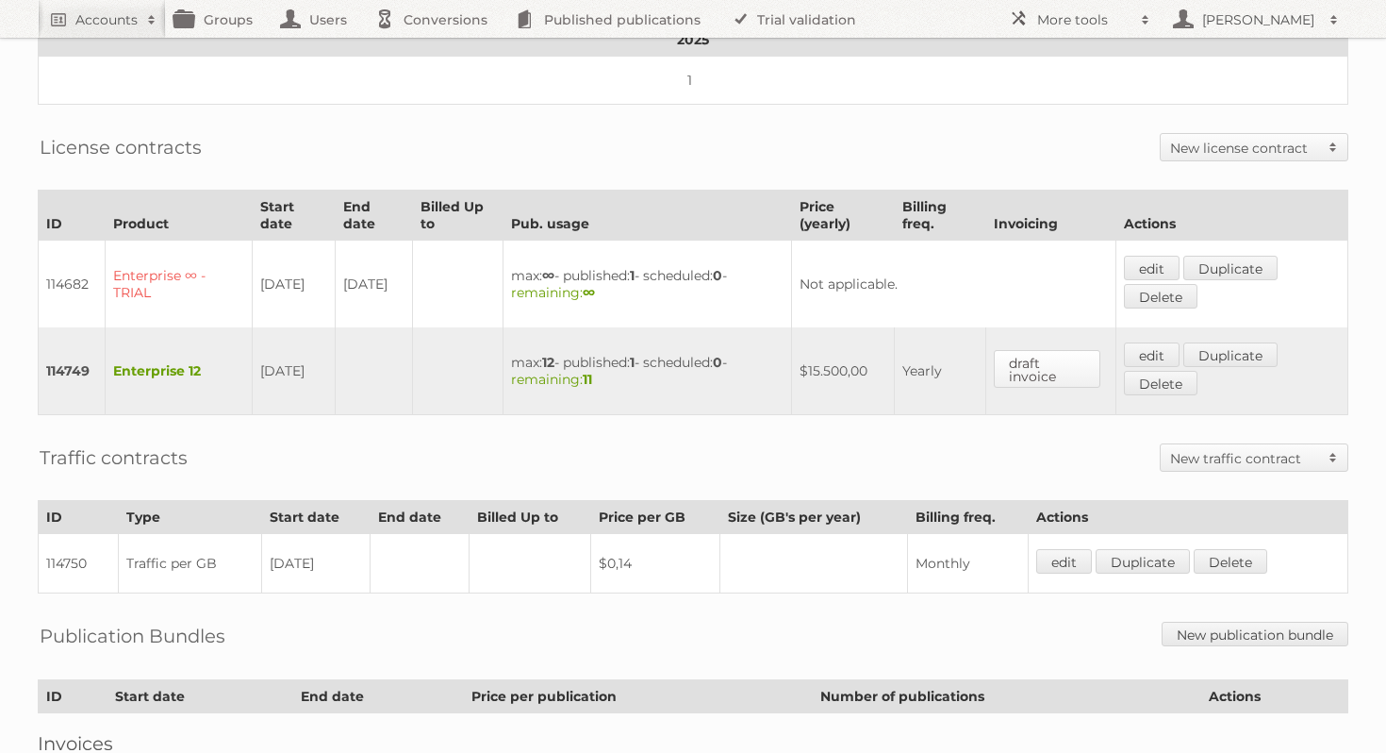
click at [1084, 350] on link "draft invoice" at bounding box center [1047, 369] width 107 height 38
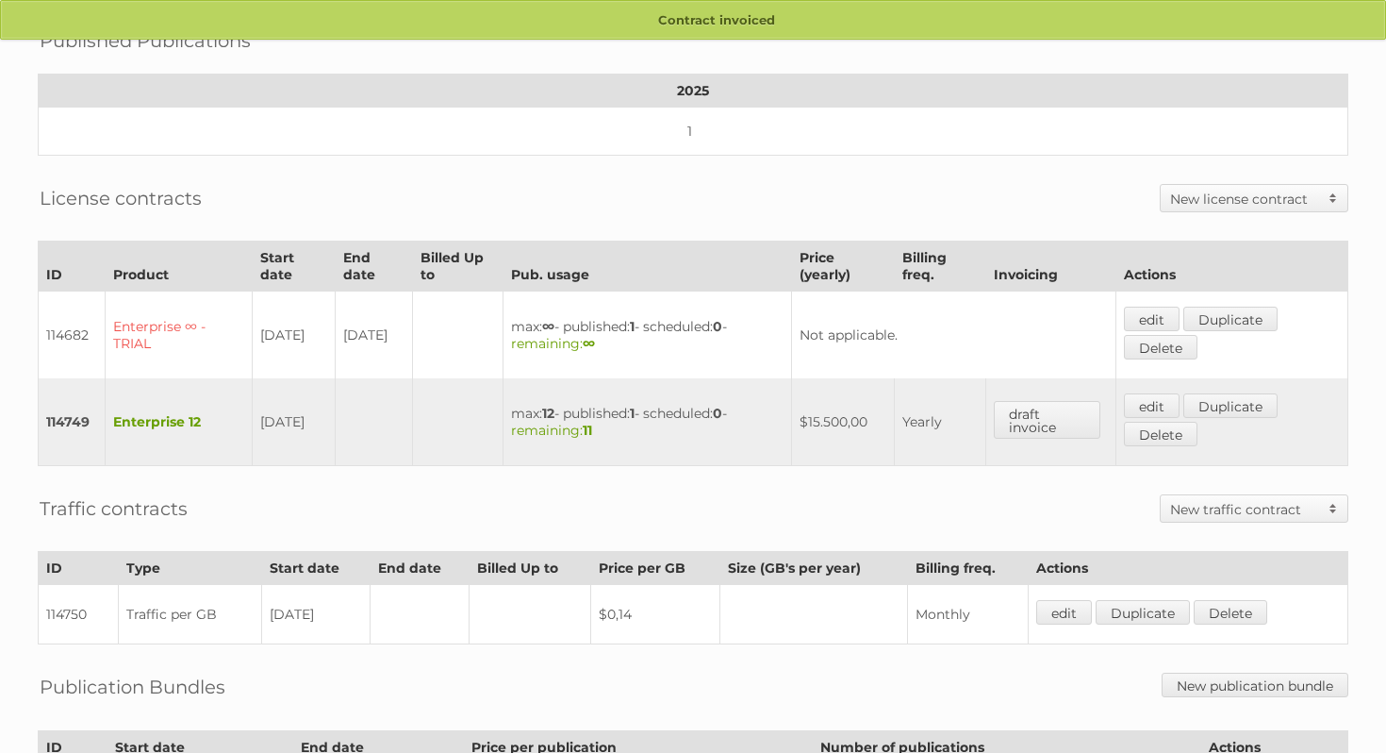
scroll to position [373, 0]
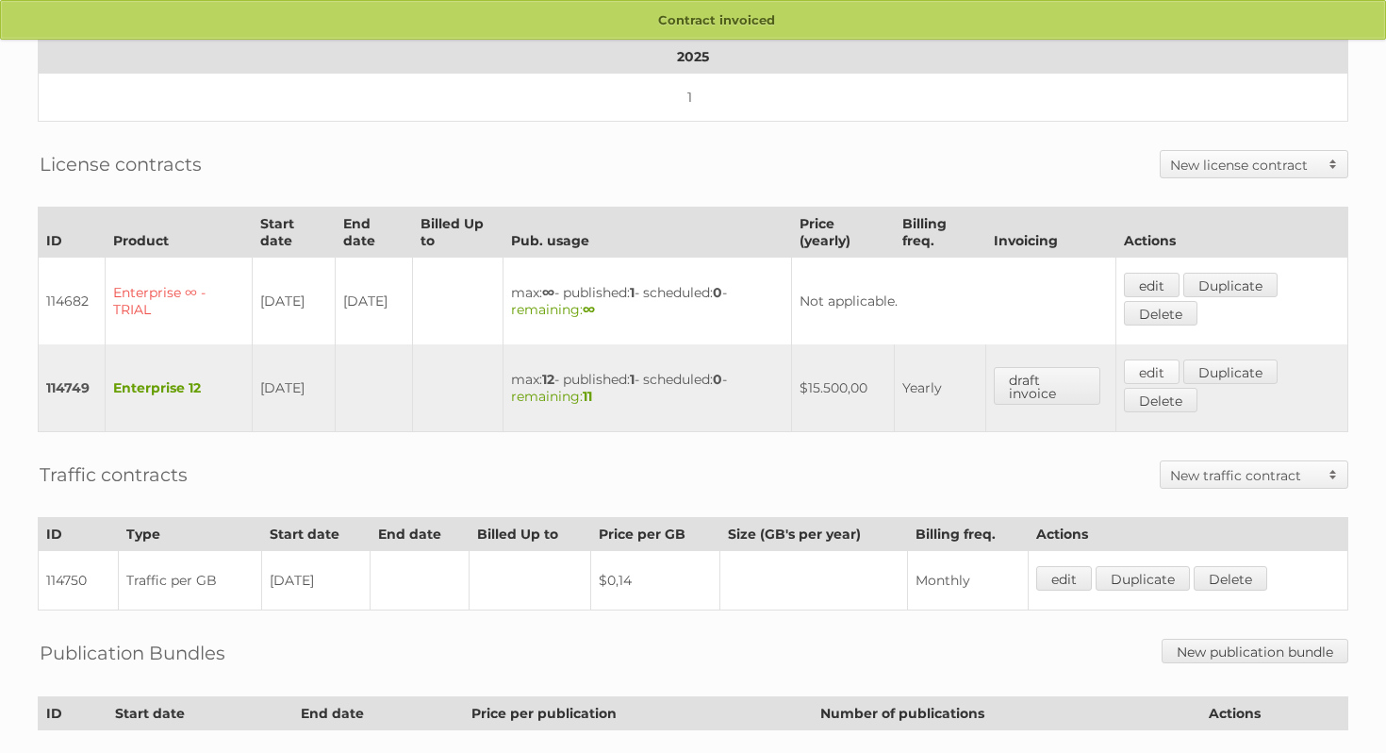
click at [1145, 359] on link "edit" at bounding box center [1152, 371] width 56 height 25
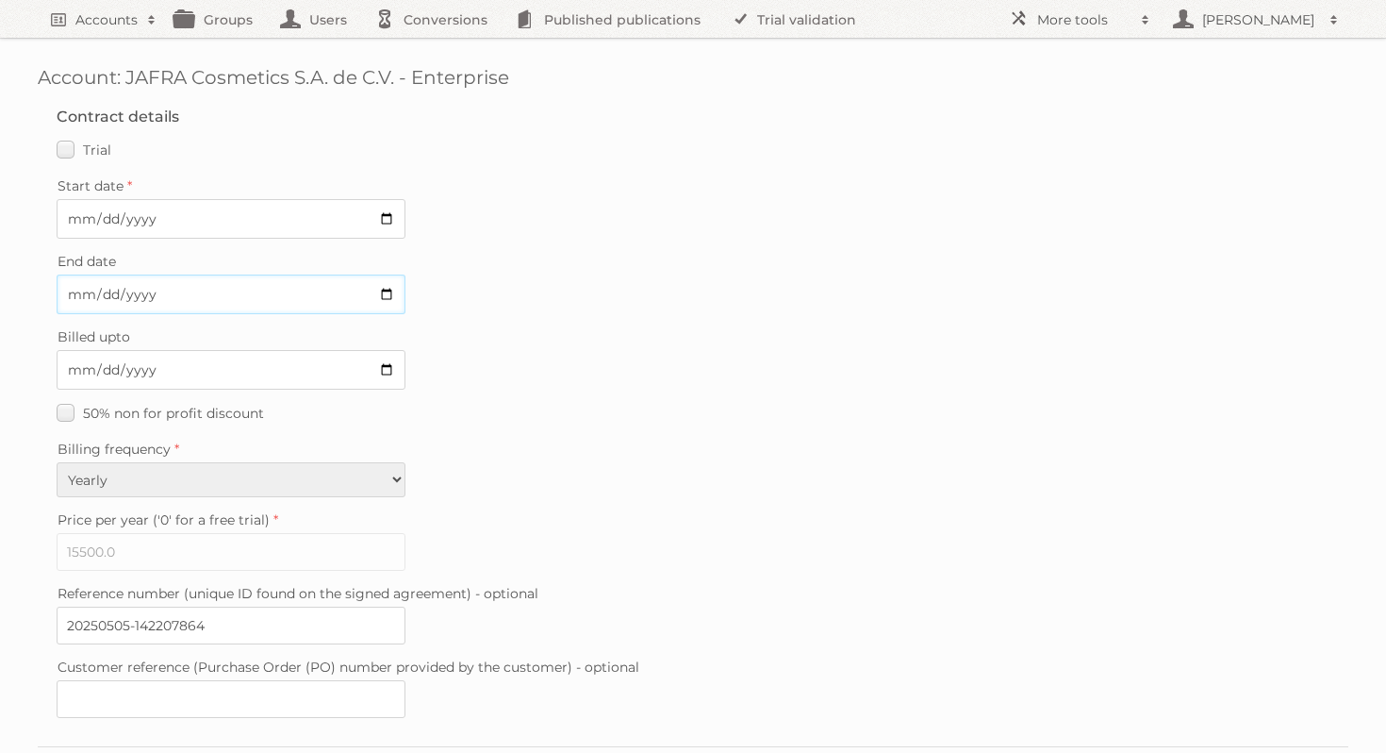
click at [385, 292] on input "End date" at bounding box center [231, 294] width 349 height 40
type input "[DATE]"
click at [389, 293] on input "[DATE]" at bounding box center [231, 294] width 349 height 40
click at [385, 357] on input "Billed upto" at bounding box center [231, 370] width 349 height 40
type input "[DATE]"
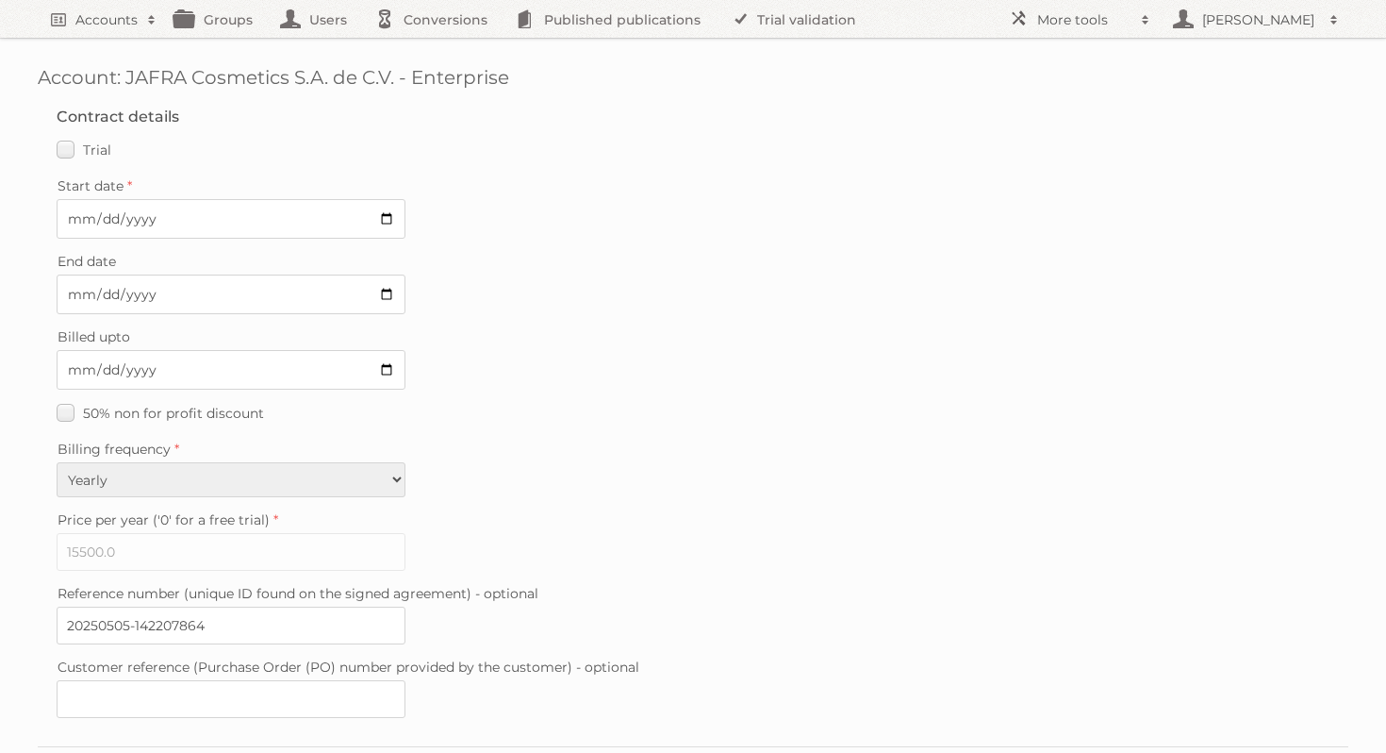
click at [545, 497] on fieldset "Contract details Trial Verified trial Start date [DATE] End date Billed upto [D…" at bounding box center [693, 417] width 1311 height 657
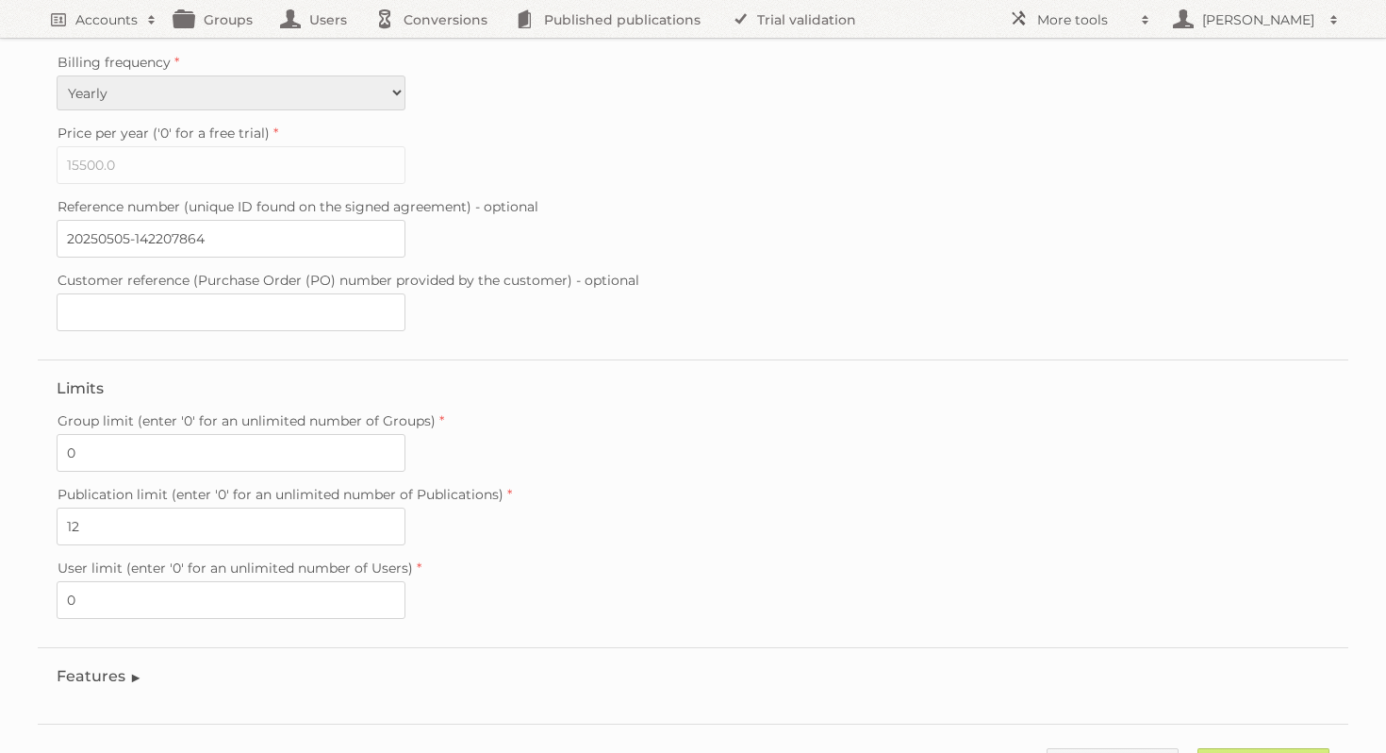
scroll to position [453, 0]
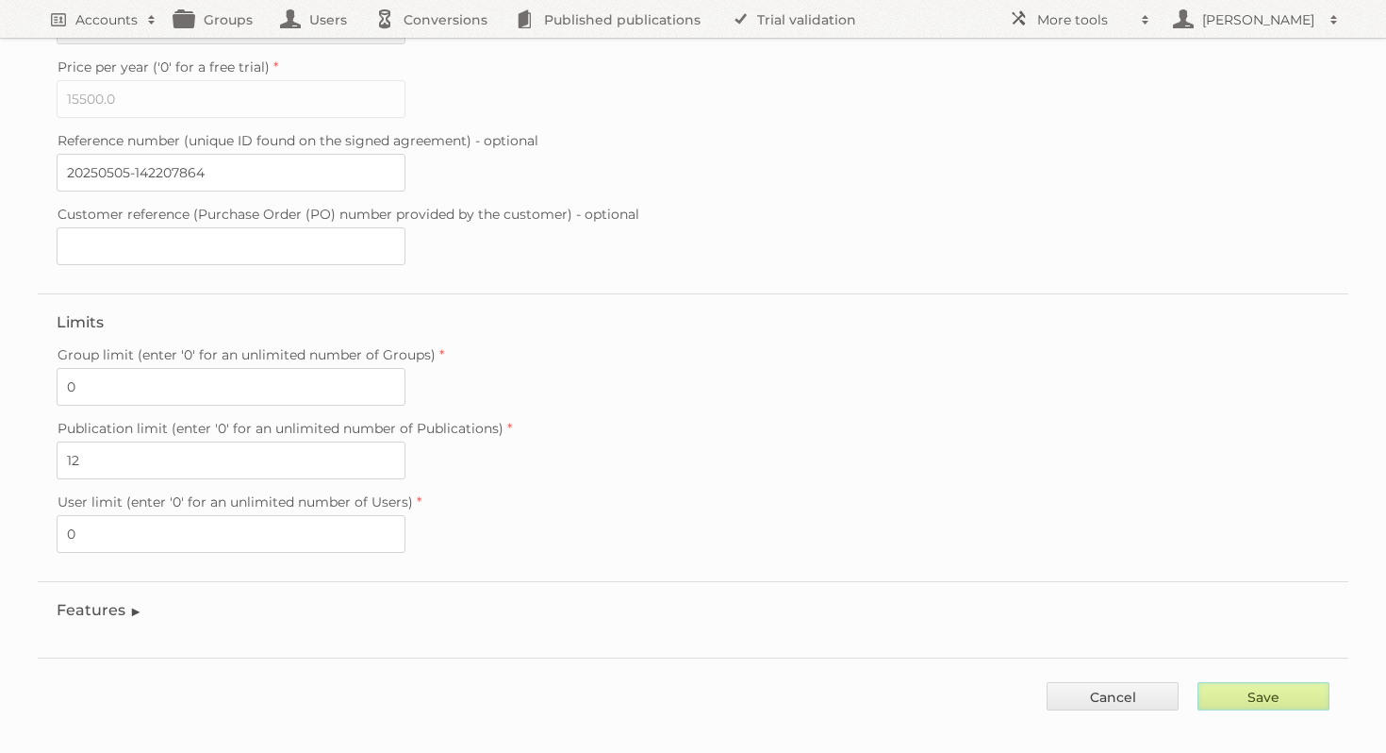
click at [1256, 682] on input "Save" at bounding box center [1264, 696] width 132 height 28
type input "..."
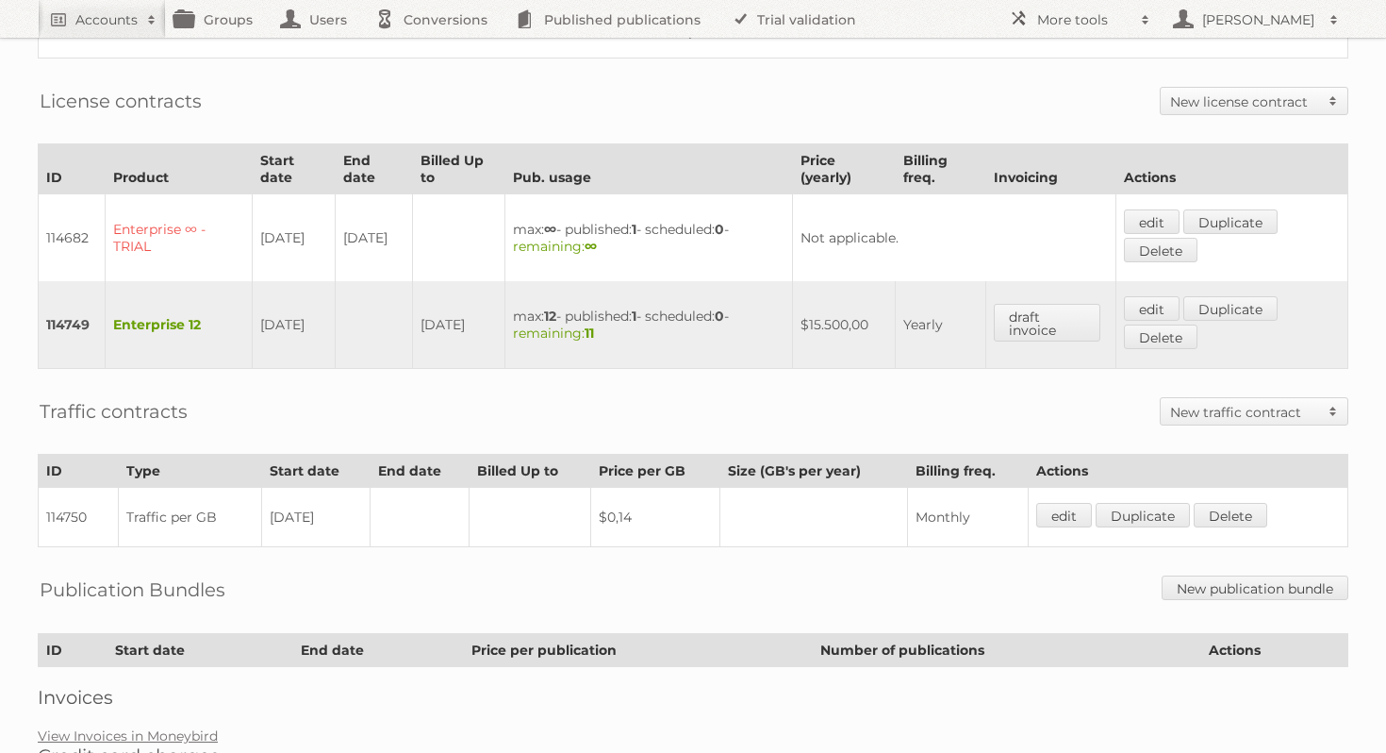
scroll to position [493, 0]
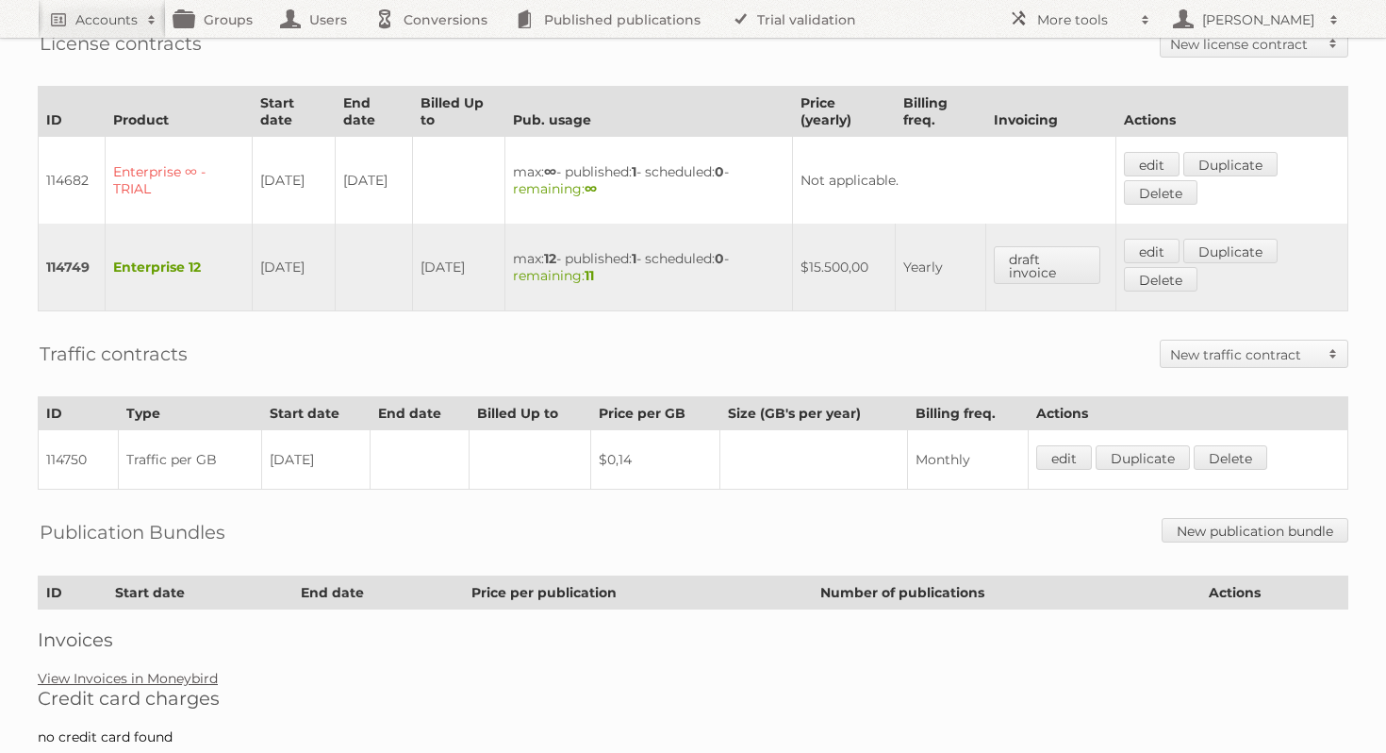
click at [147, 670] on link "View Invoices in Moneybird" at bounding box center [128, 678] width 180 height 17
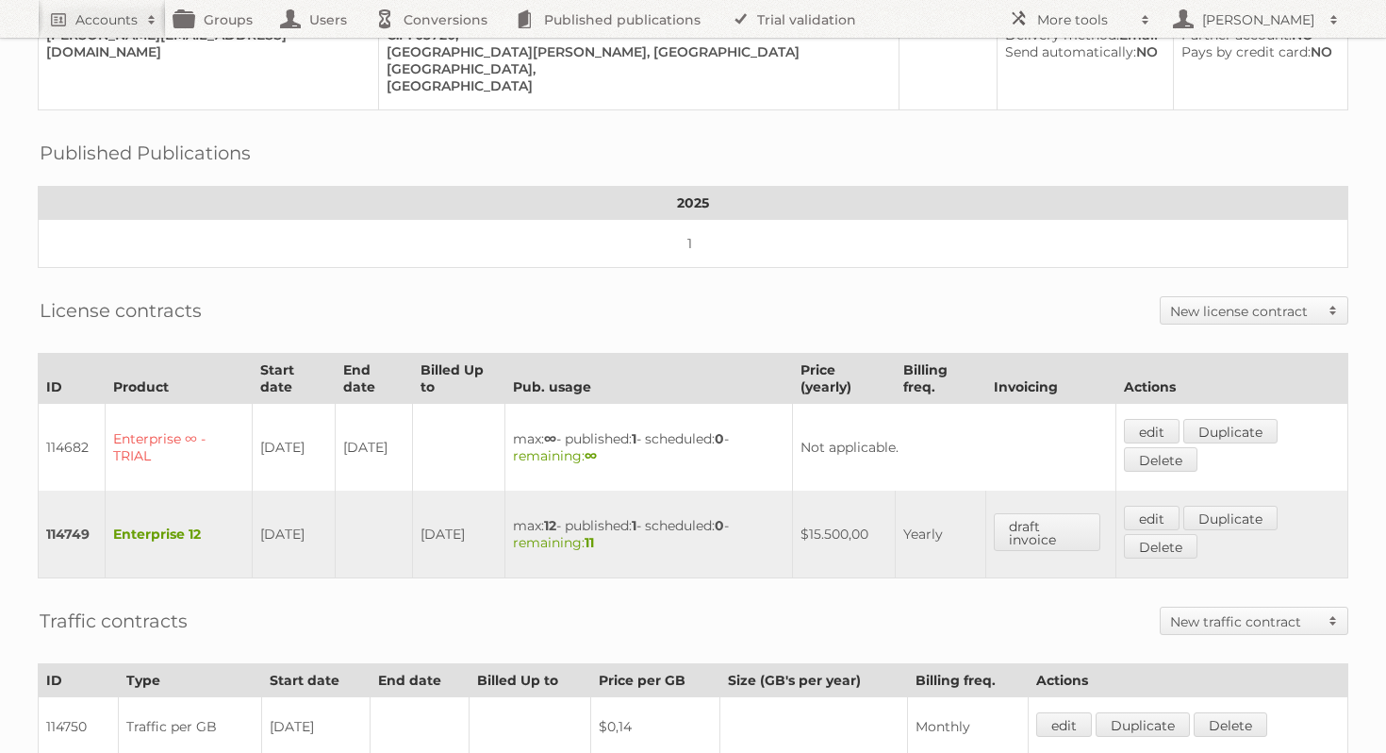
scroll to position [0, 0]
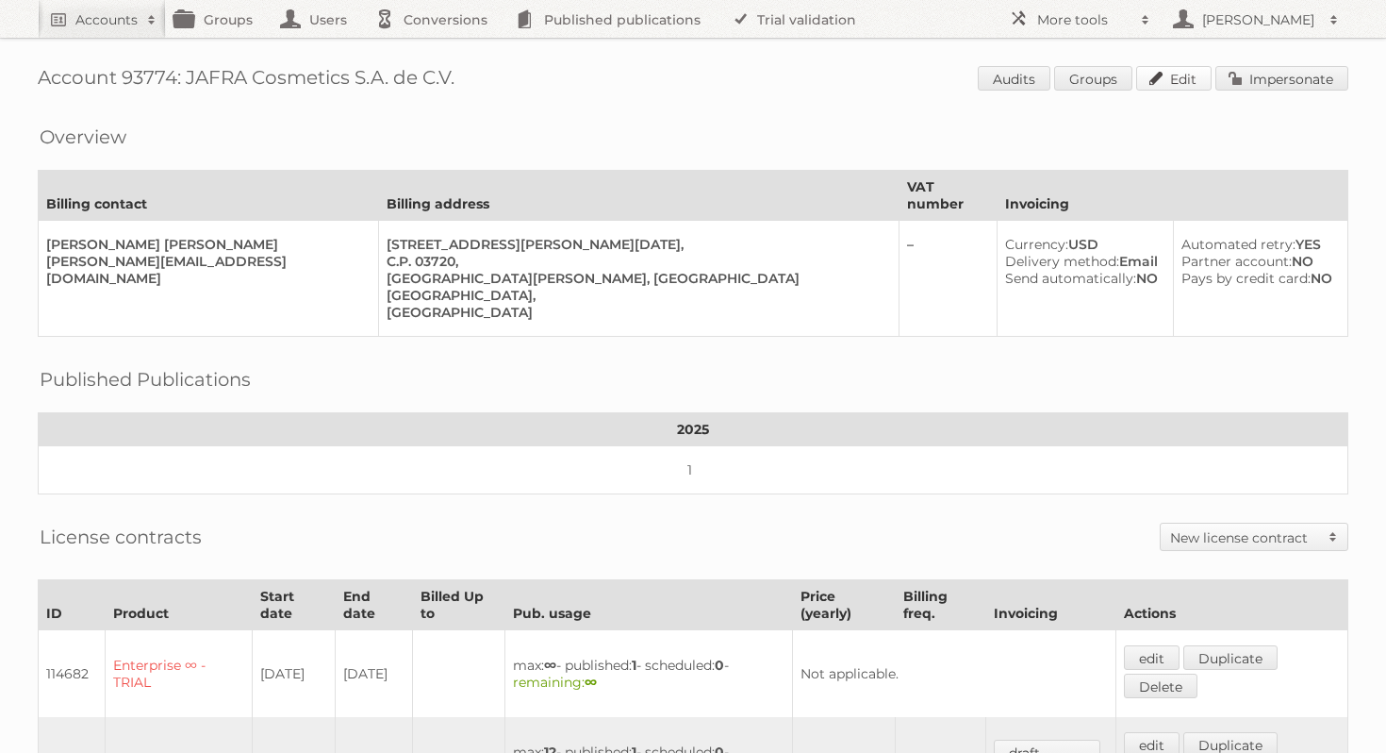
click at [1183, 86] on link "Edit" at bounding box center [1173, 78] width 75 height 25
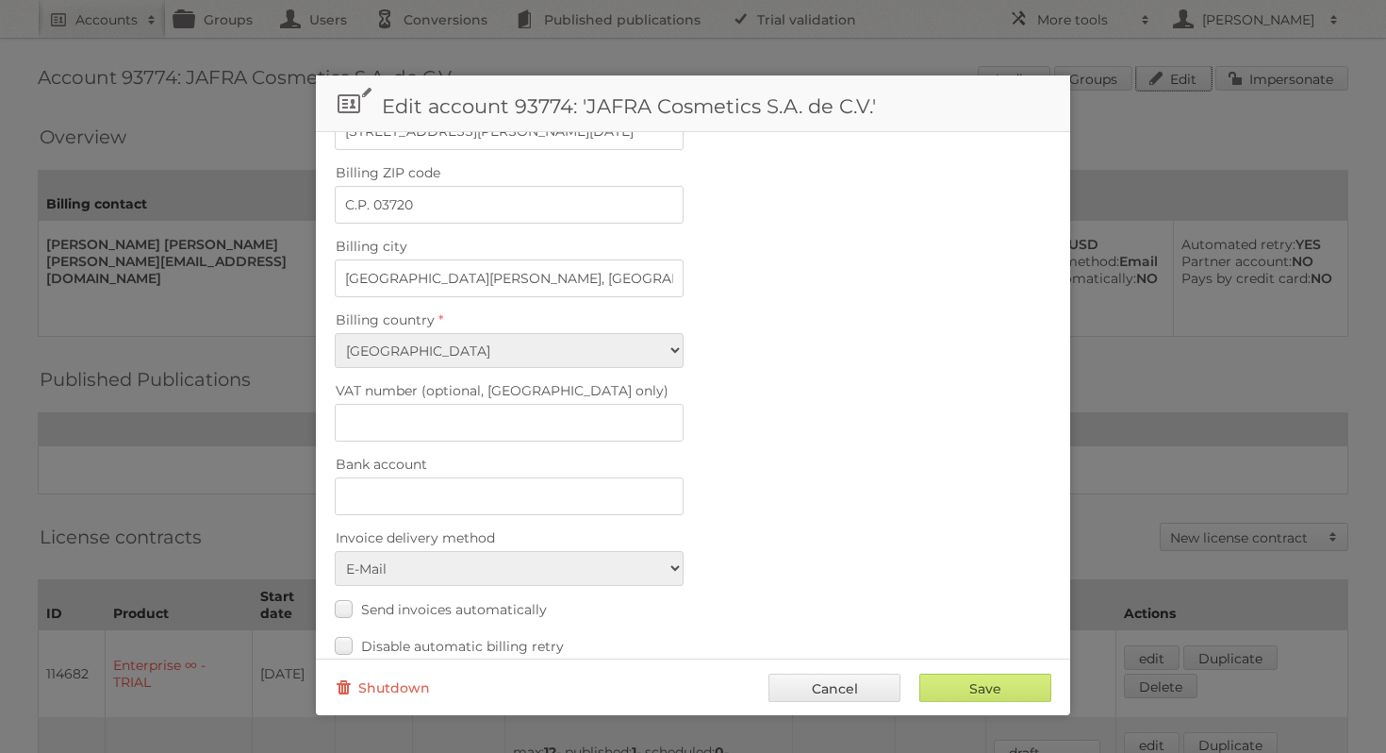
scroll to position [675, 0]
click at [620, 266] on input "Alcaldía Benito Juárez, Ciudad de México Mexico" at bounding box center [509, 274] width 349 height 38
type input "Alcaldía Benito Juárez, Ciudad de México"
click at [940, 399] on div "VAT number (optional, EU only)" at bounding box center [693, 405] width 717 height 64
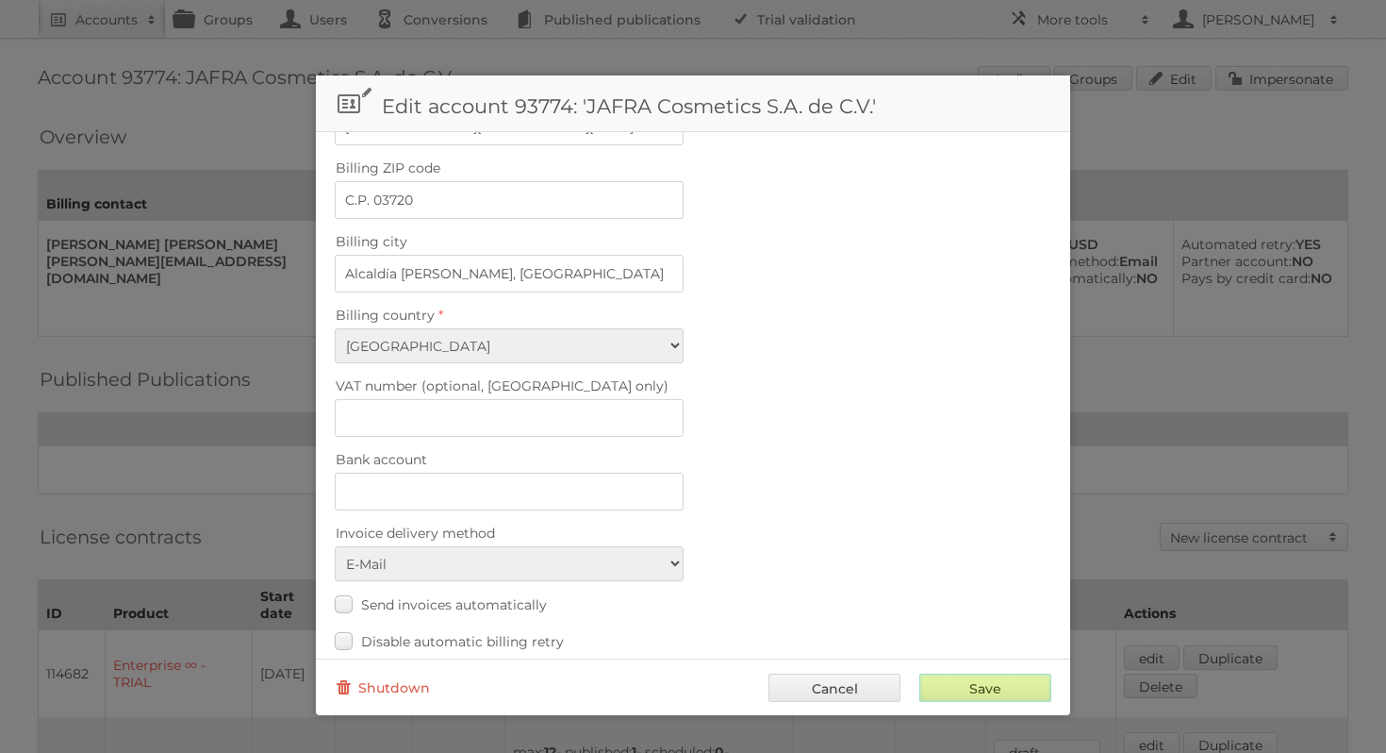
click at [995, 696] on input "Save" at bounding box center [986, 687] width 132 height 28
type input "..."
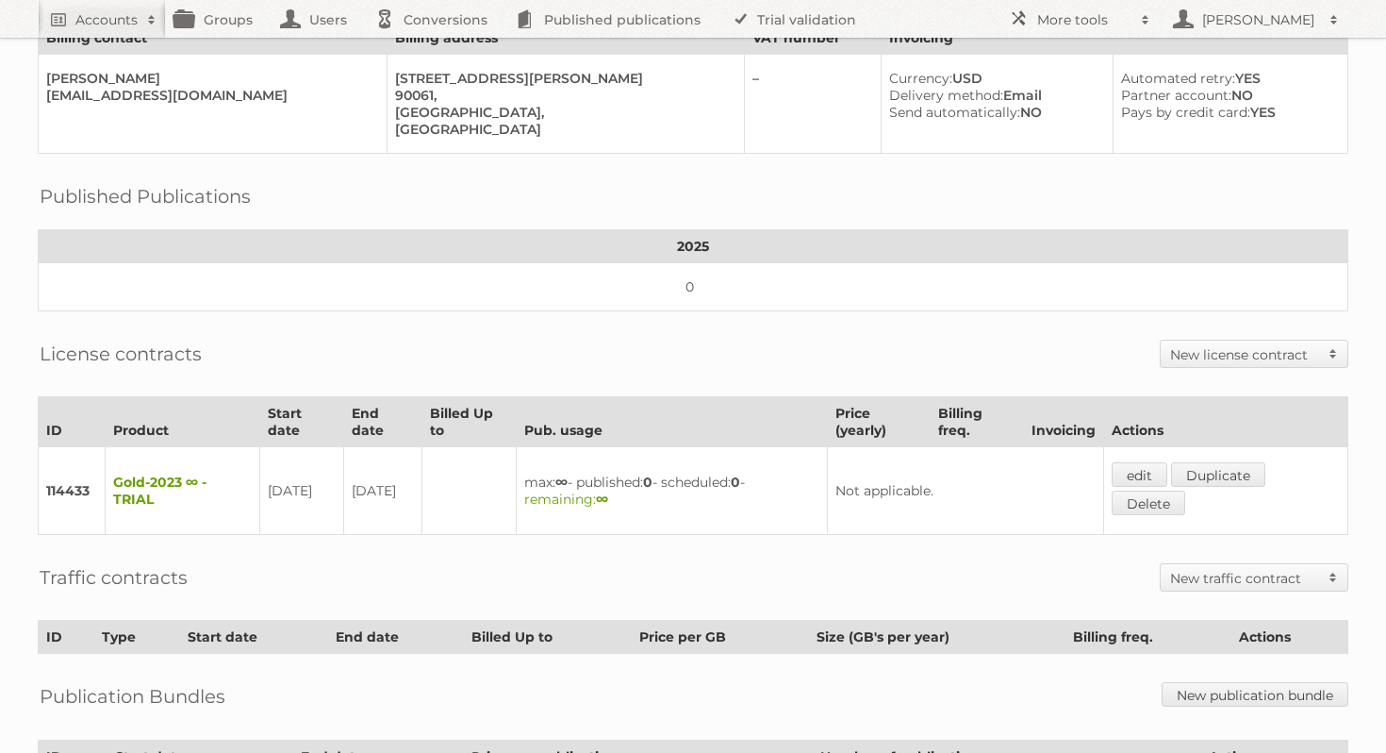
scroll to position [155, 0]
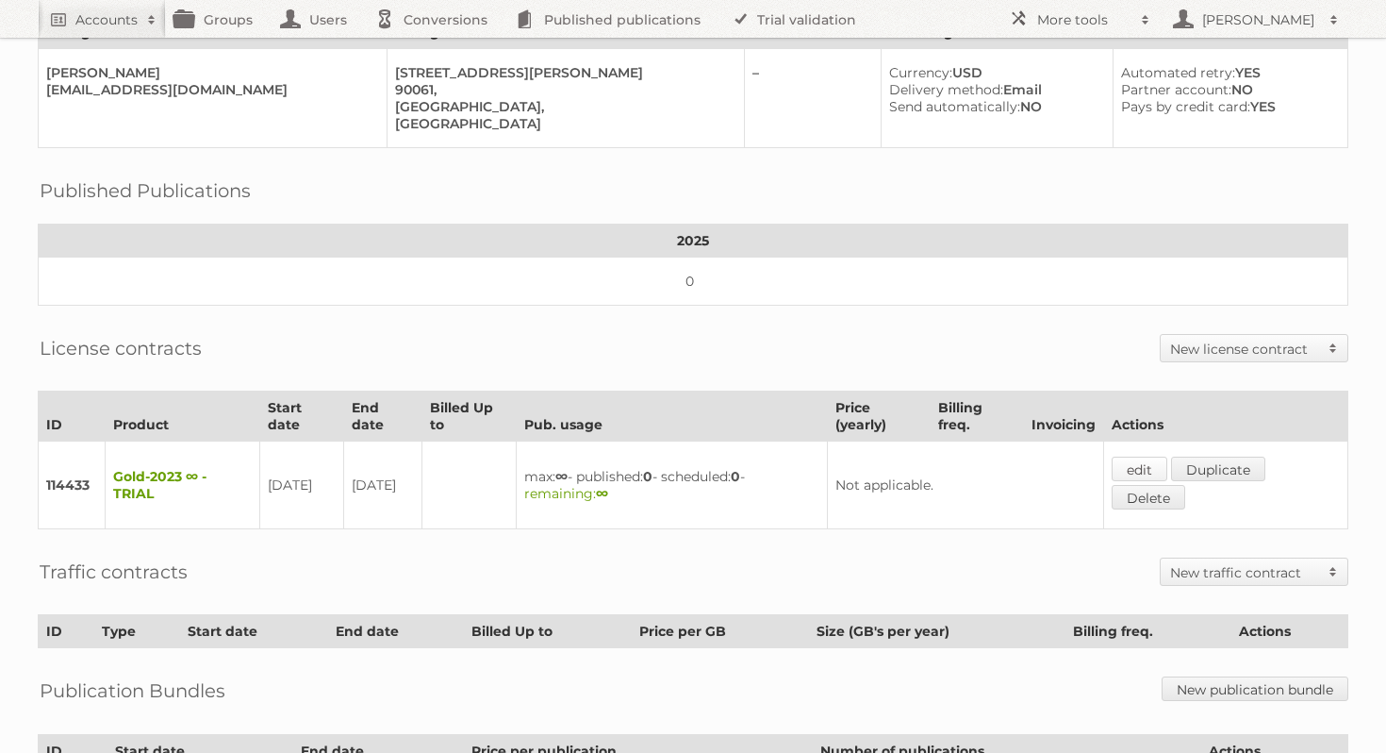
click at [1145, 466] on link "edit" at bounding box center [1140, 468] width 56 height 25
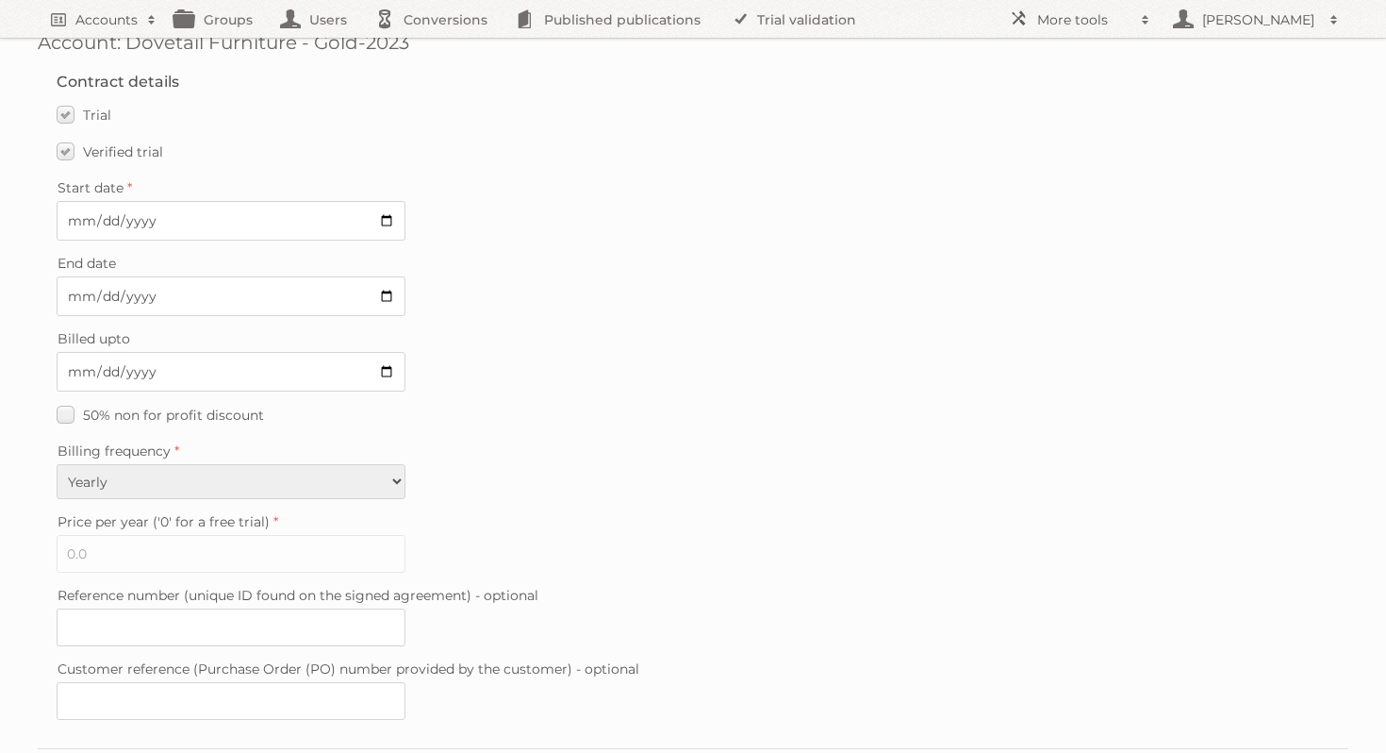
scroll to position [58, 0]
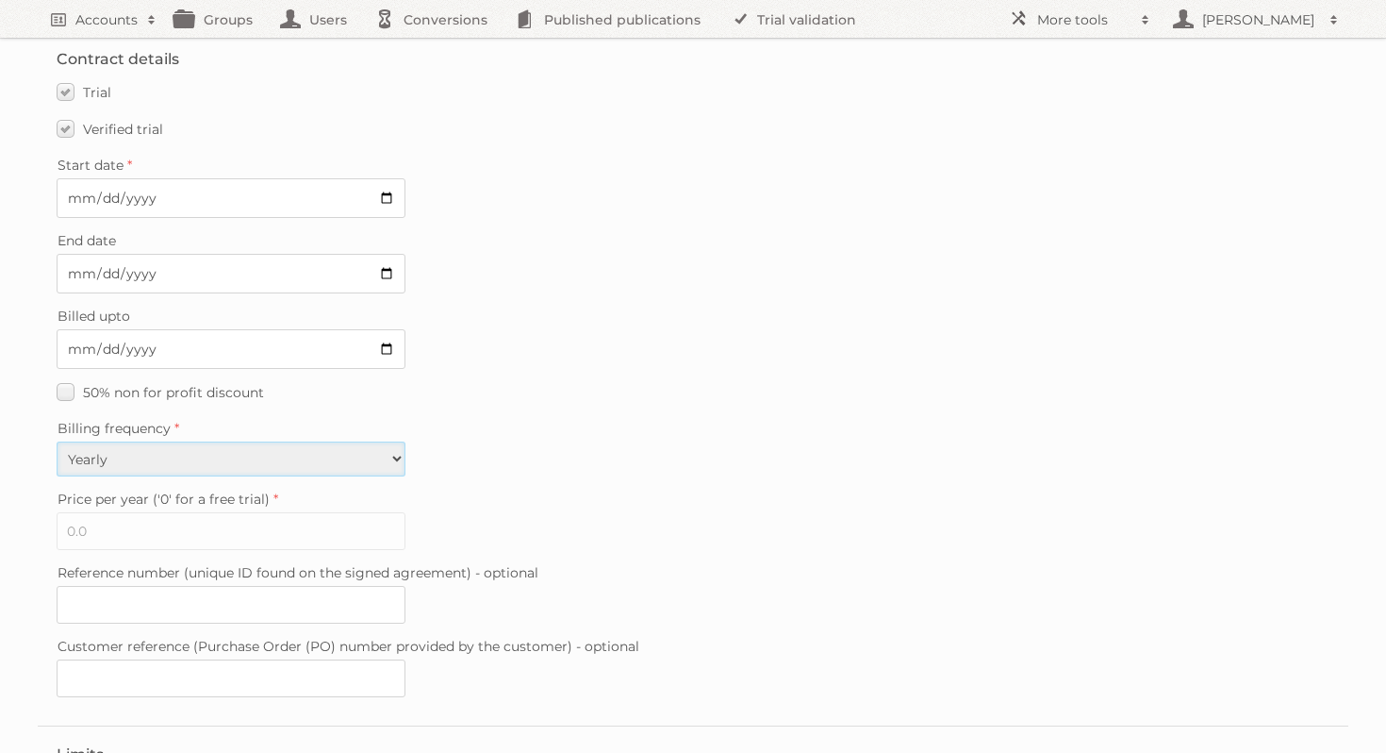
click at [387, 449] on select "Monthly Yearly" at bounding box center [231, 458] width 349 height 35
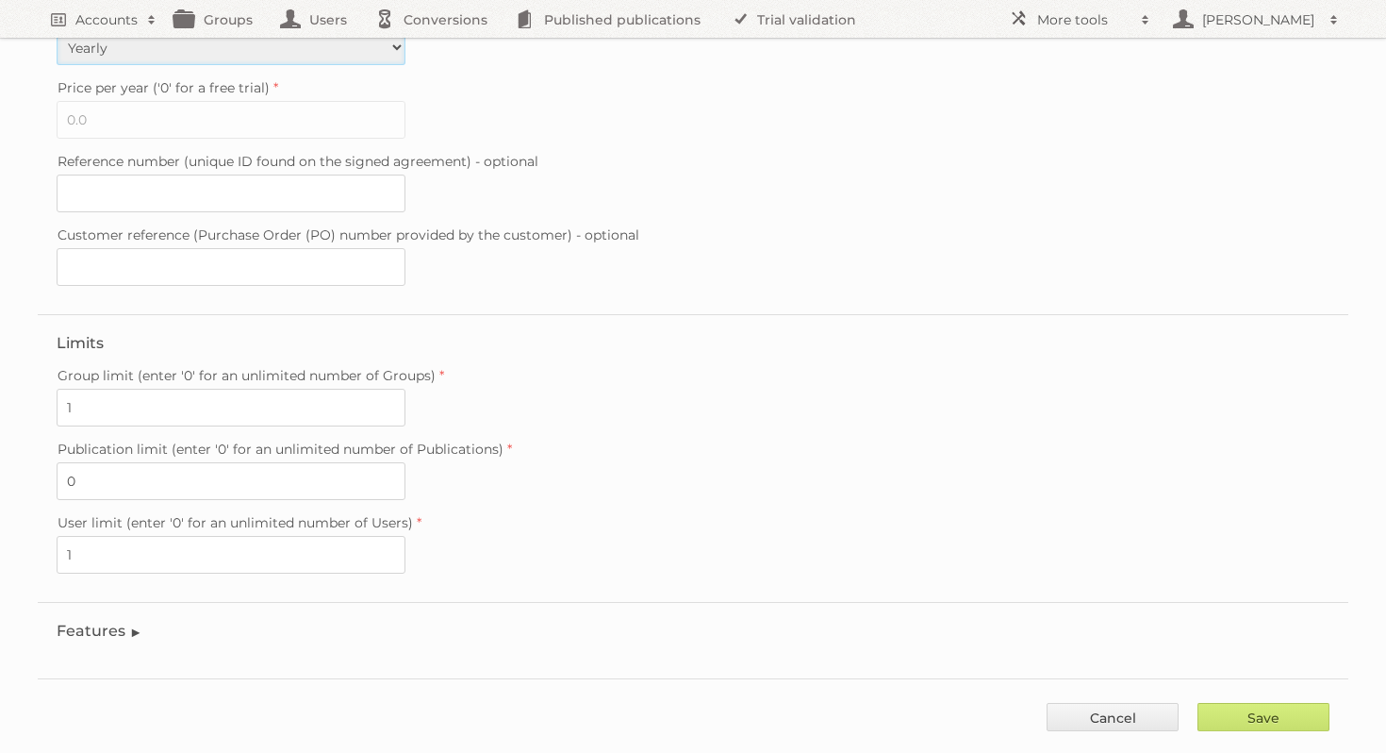
scroll to position [473, 0]
click at [1117, 698] on link "Cancel" at bounding box center [1113, 712] width 132 height 28
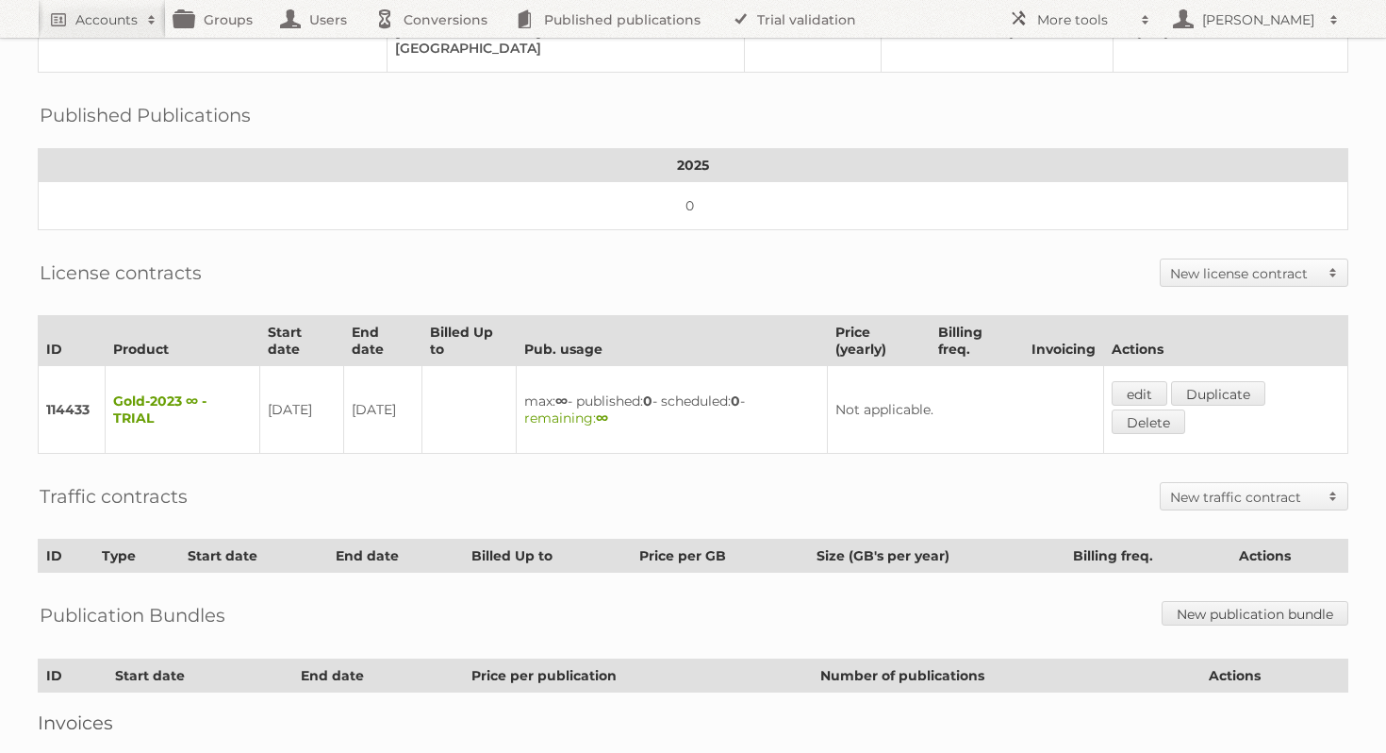
scroll to position [231, 0]
